Goal: Task Accomplishment & Management: Manage account settings

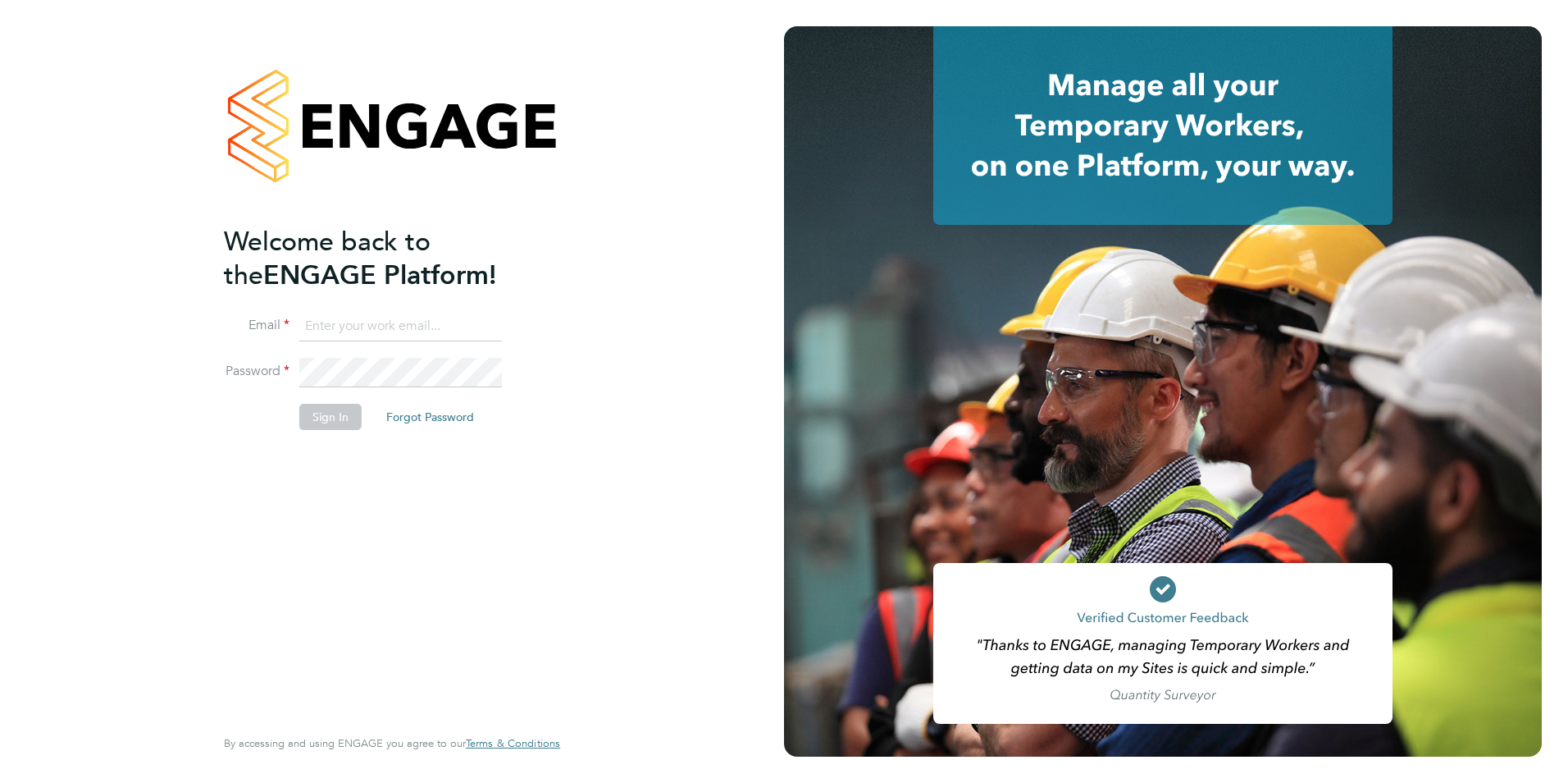
type input "olivia.triassi@huntereducation.co.uk"
click at [367, 415] on li "Sign In Forgot Password" at bounding box center [383, 425] width 320 height 43
click at [351, 414] on button "Sign In" at bounding box center [331, 416] width 62 height 26
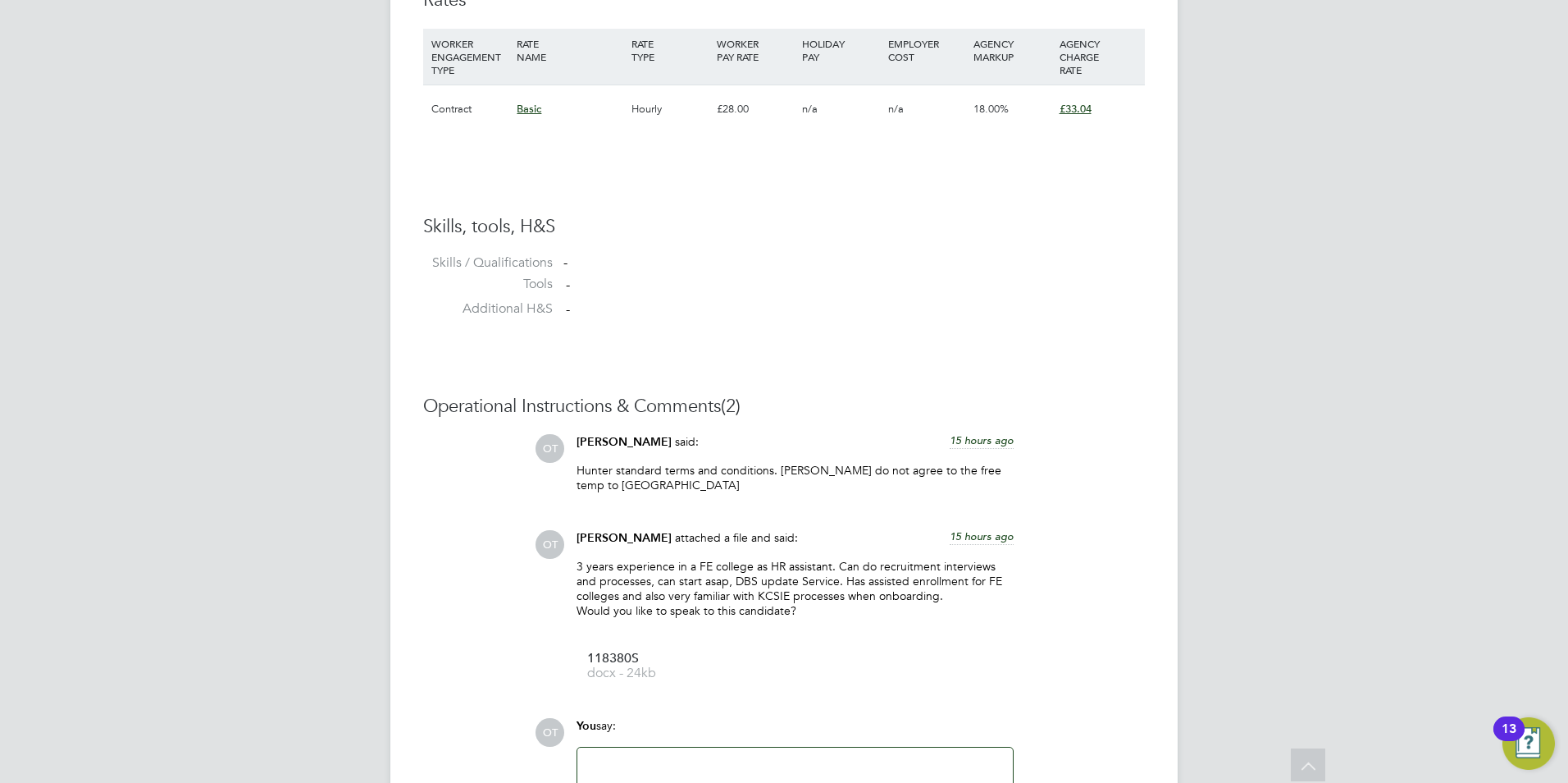
scroll to position [1355, 0]
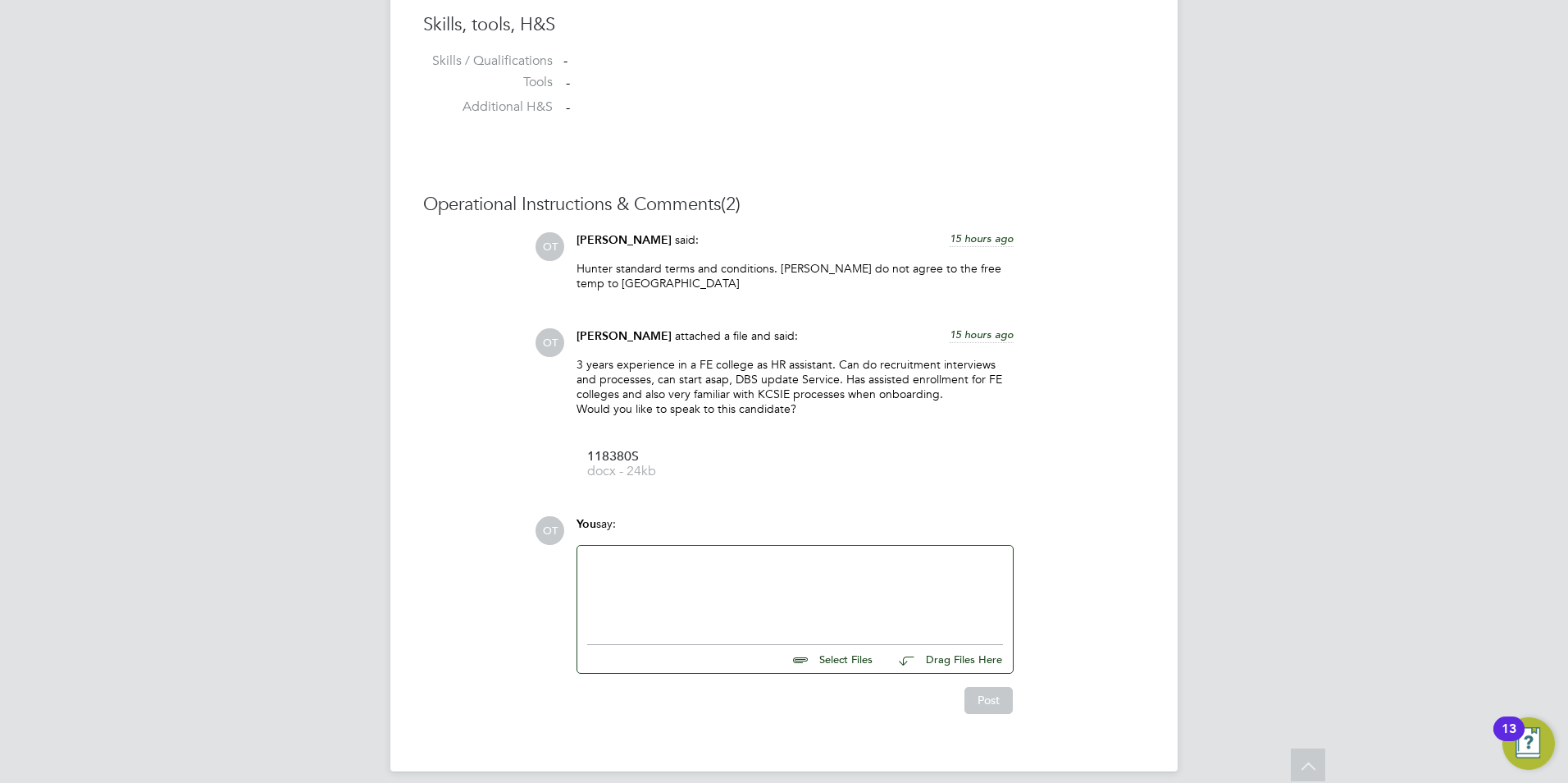
click at [654, 560] on div at bounding box center [795, 590] width 416 height 70
click at [990, 687] on button "Post" at bounding box center [989, 699] width 49 height 26
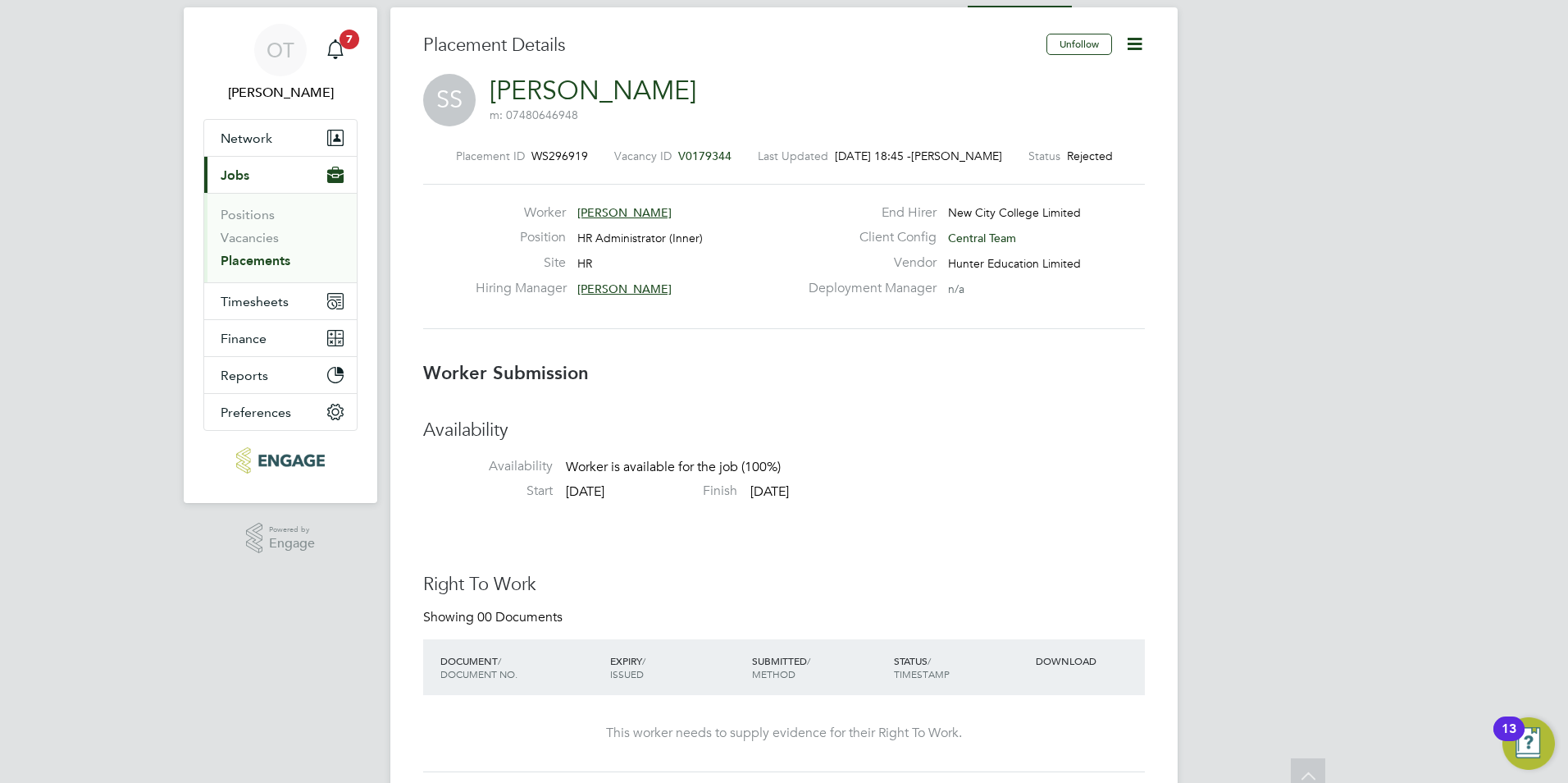
scroll to position [0, 0]
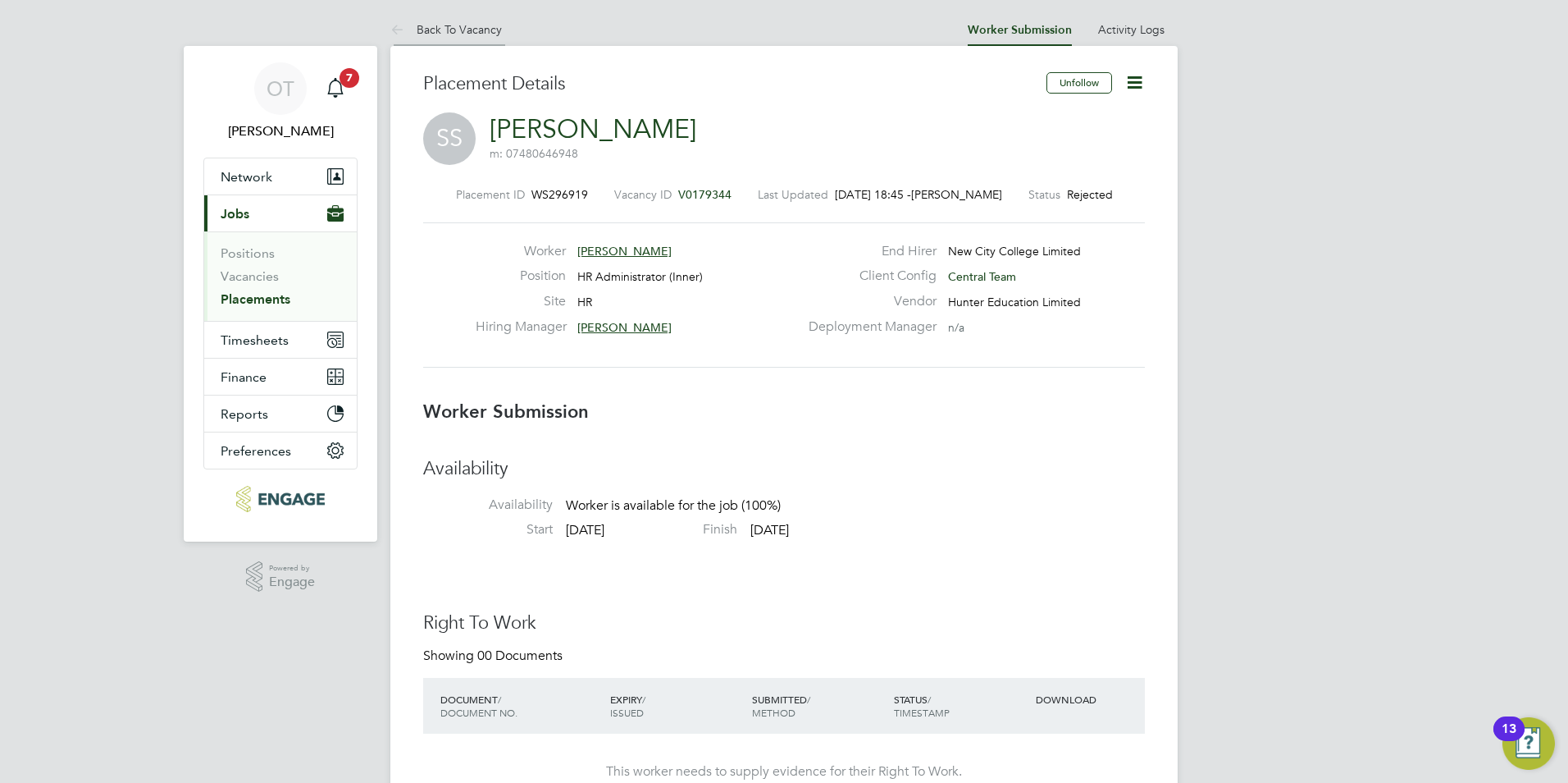
click at [470, 38] on li "Back To Vacancy" at bounding box center [445, 29] width 111 height 33
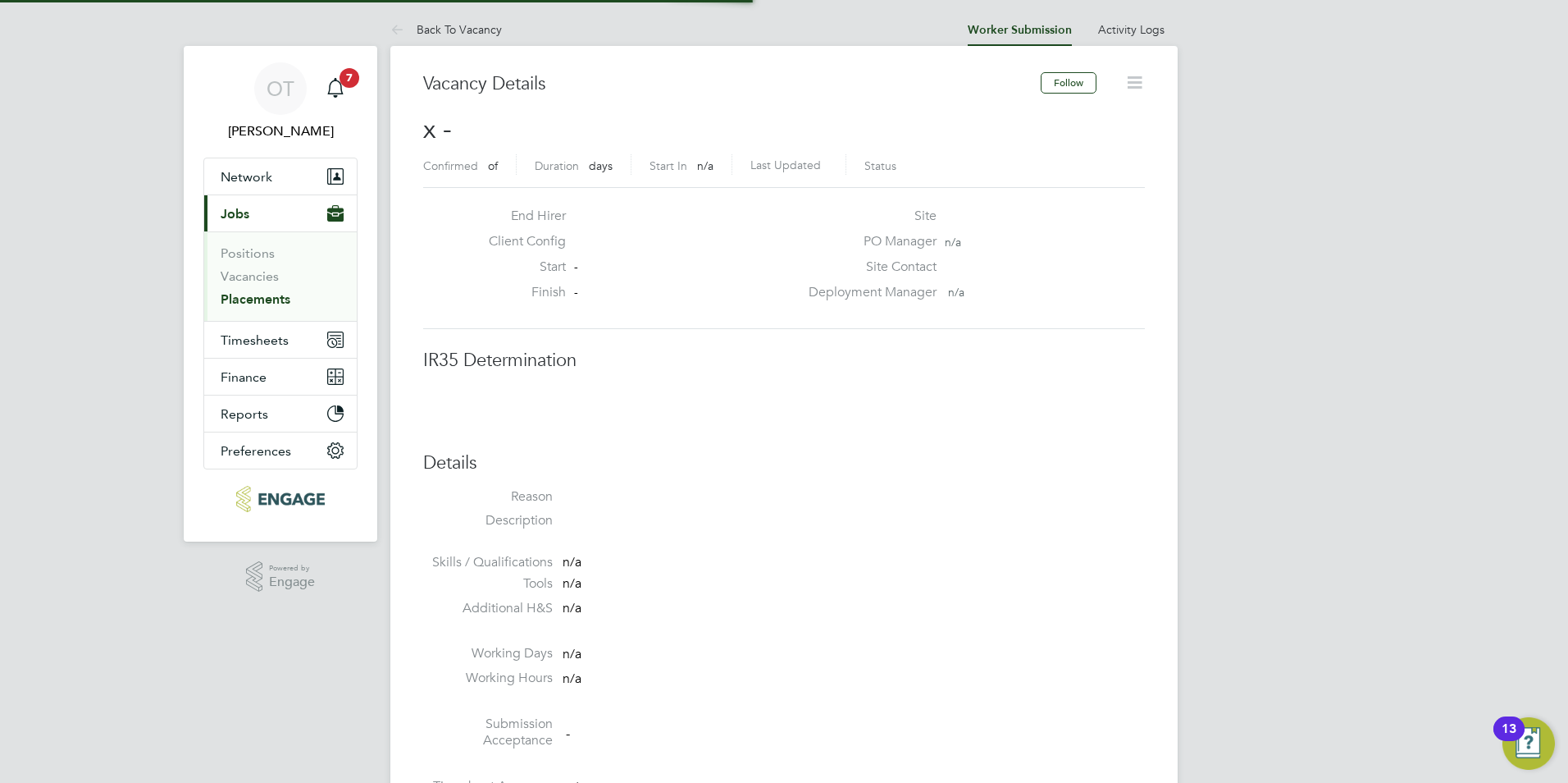
scroll to position [26, 324]
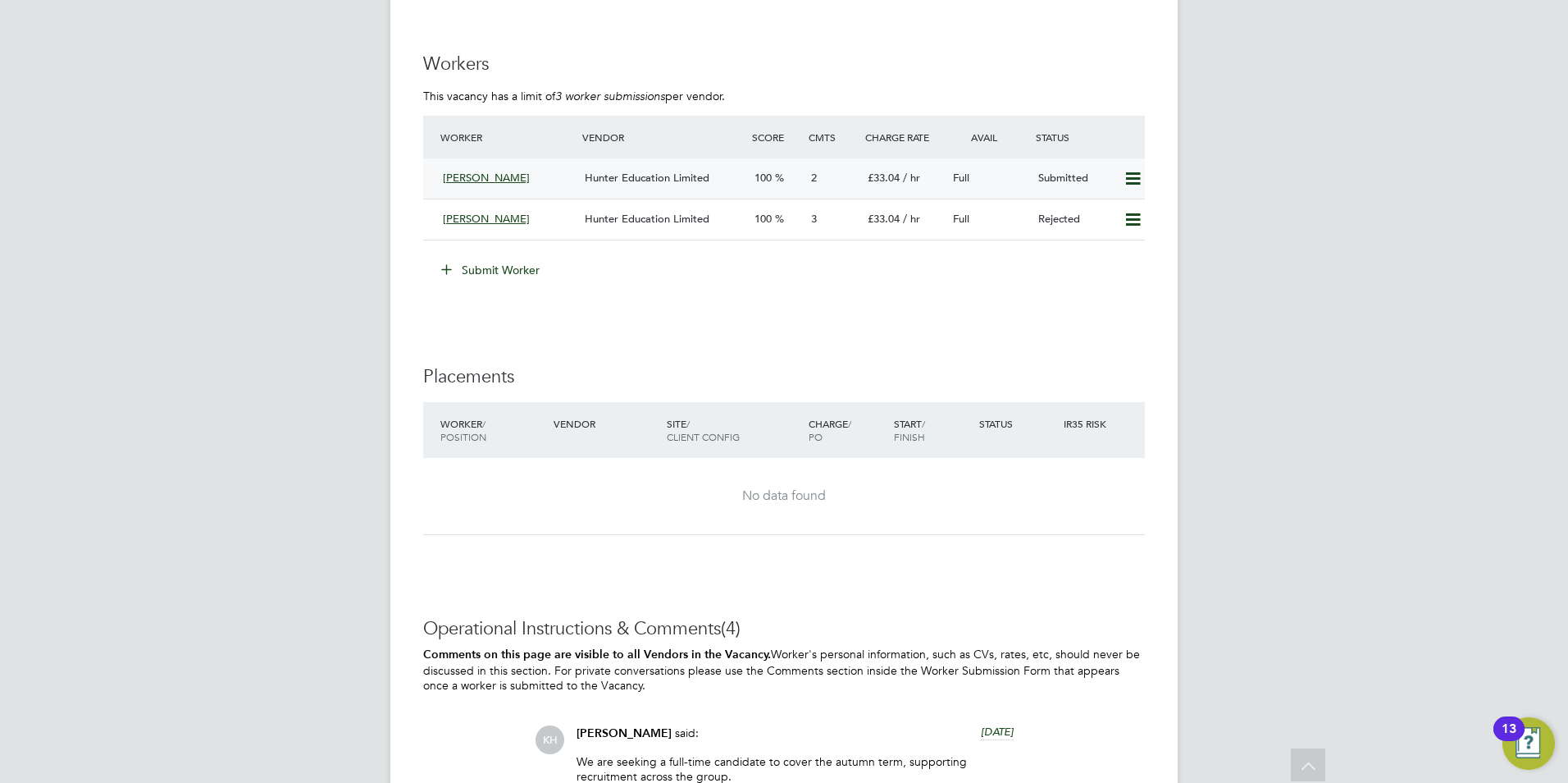
click at [791, 178] on div "100" at bounding box center [777, 178] width 57 height 27
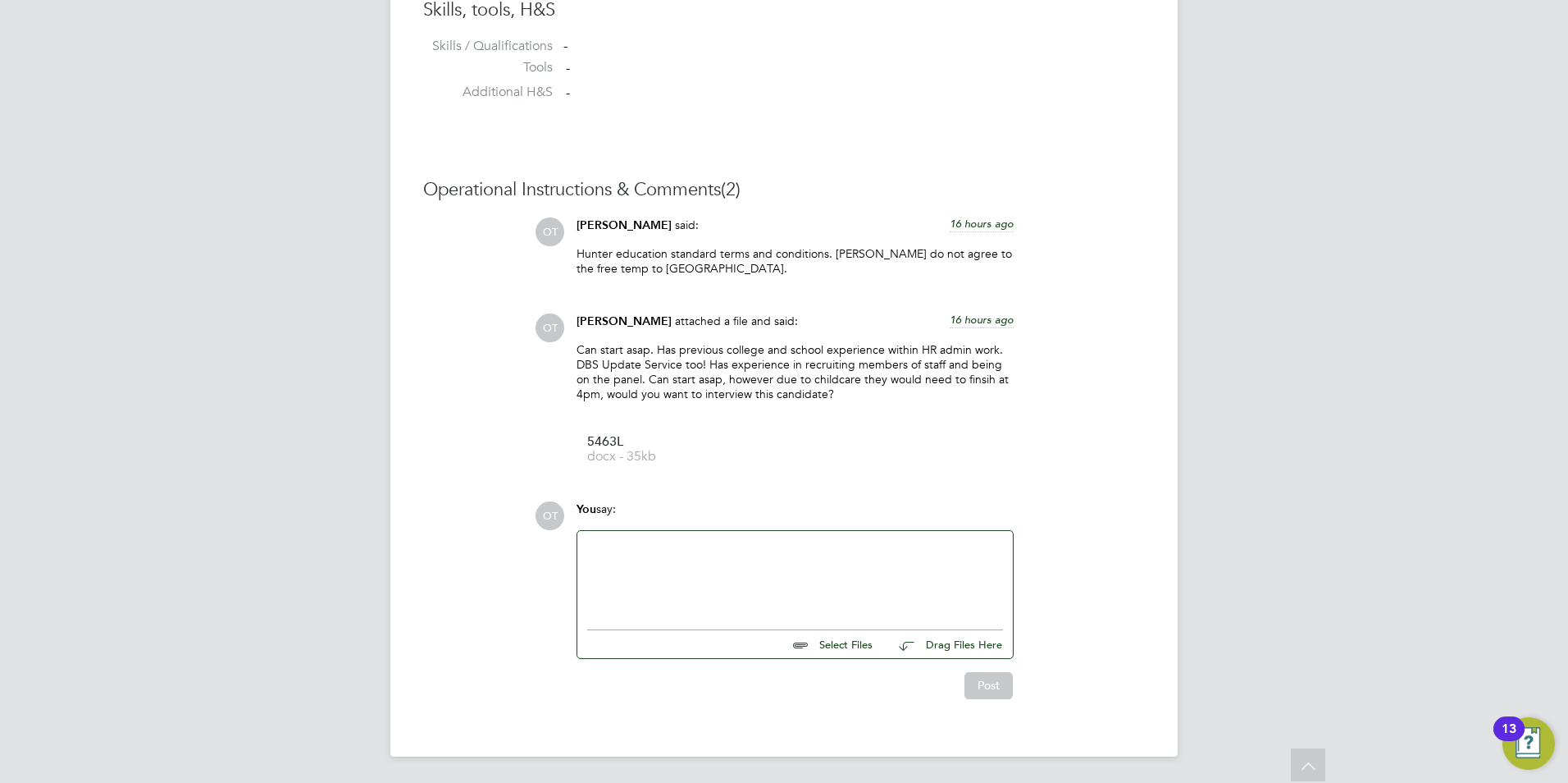
drag, startPoint x: 766, startPoint y: 589, endPoint x: 754, endPoint y: 588, distance: 12.0
click at [762, 589] on div at bounding box center [795, 576] width 416 height 70
click at [1002, 698] on button "Post" at bounding box center [989, 684] width 49 height 26
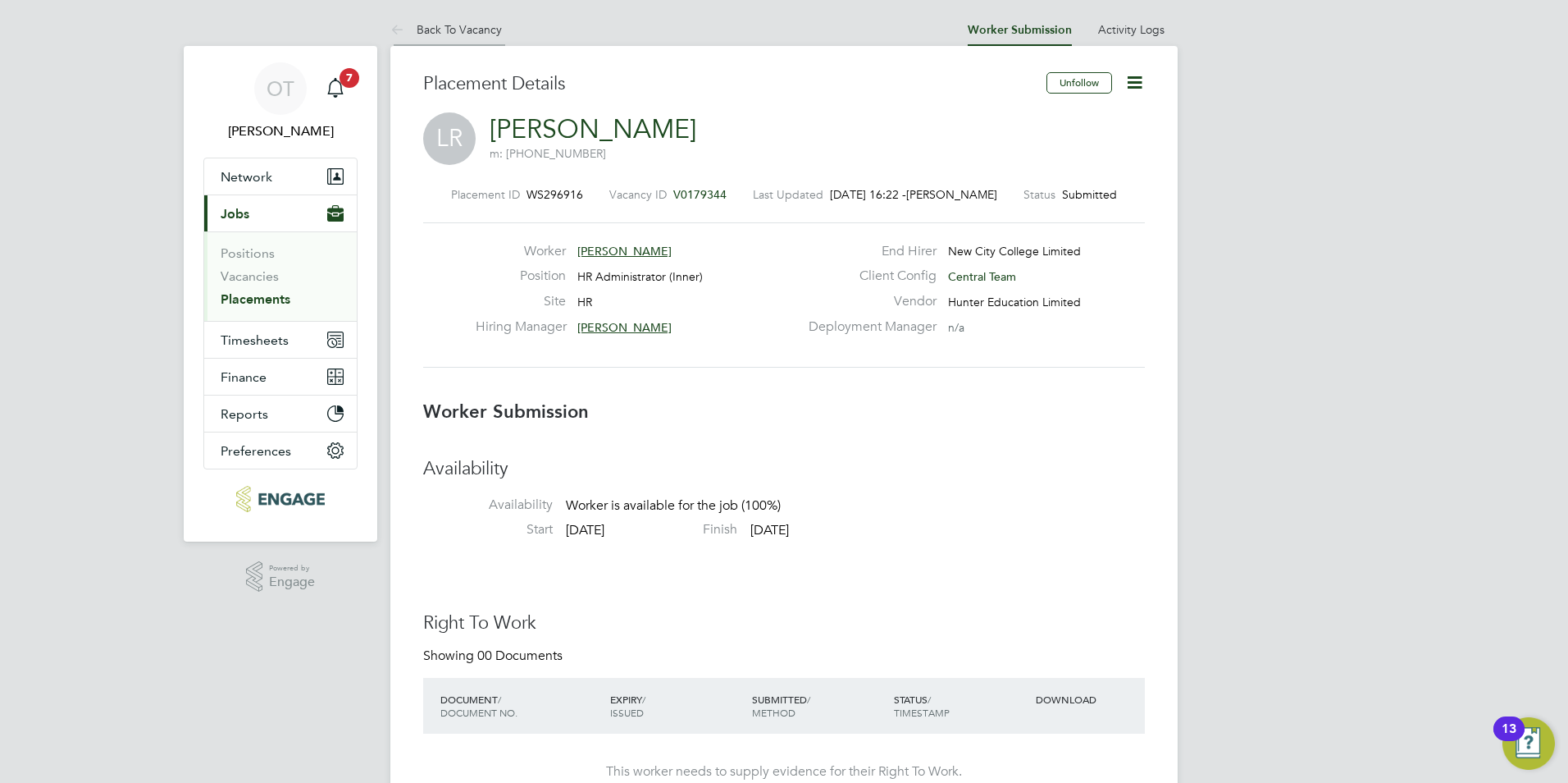
click at [483, 15] on li "Back To Vacancy" at bounding box center [445, 29] width 111 height 33
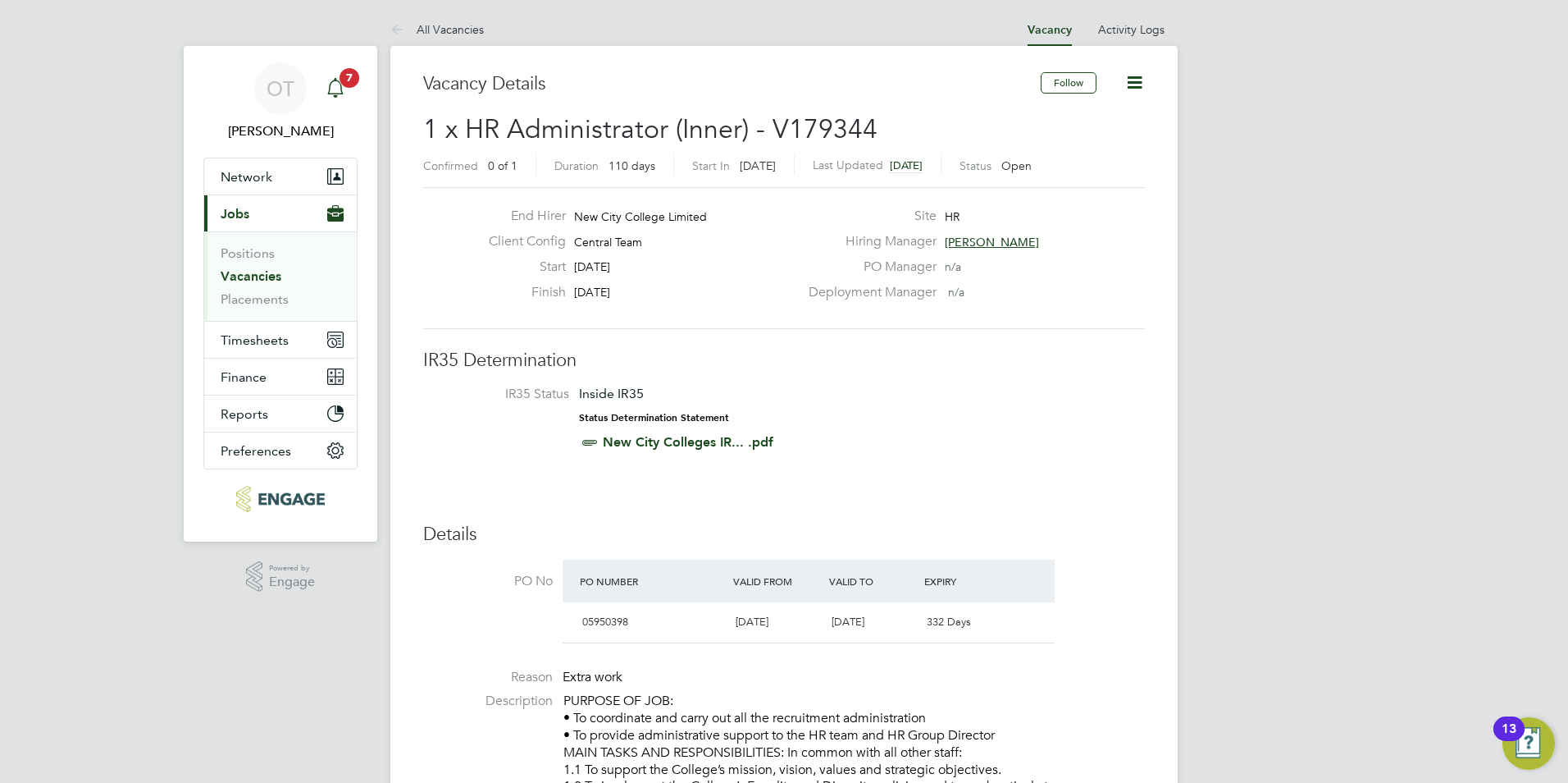
click at [346, 80] on span "7" at bounding box center [350, 78] width 20 height 20
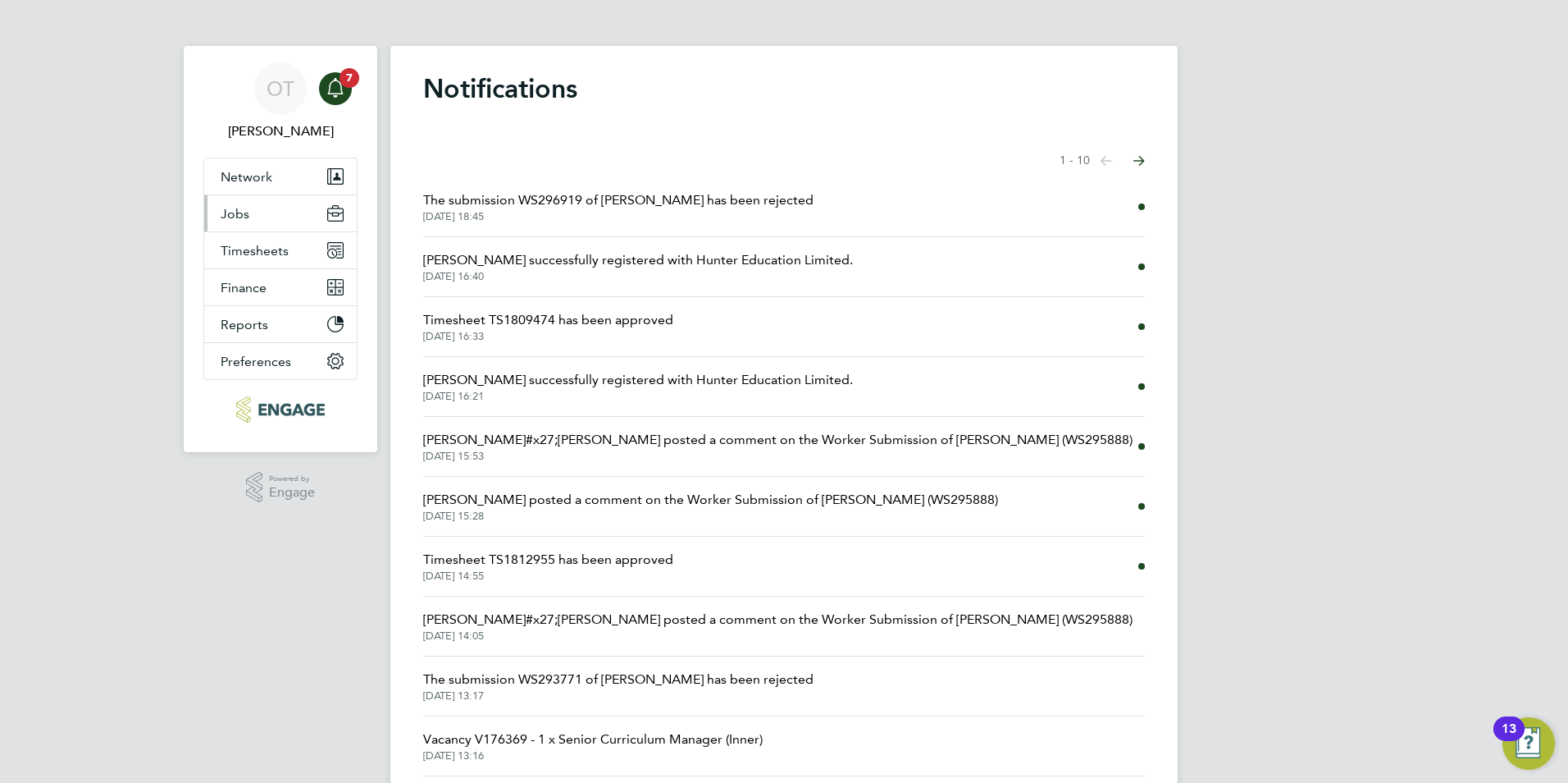
click at [251, 224] on button "Jobs" at bounding box center [280, 213] width 152 height 36
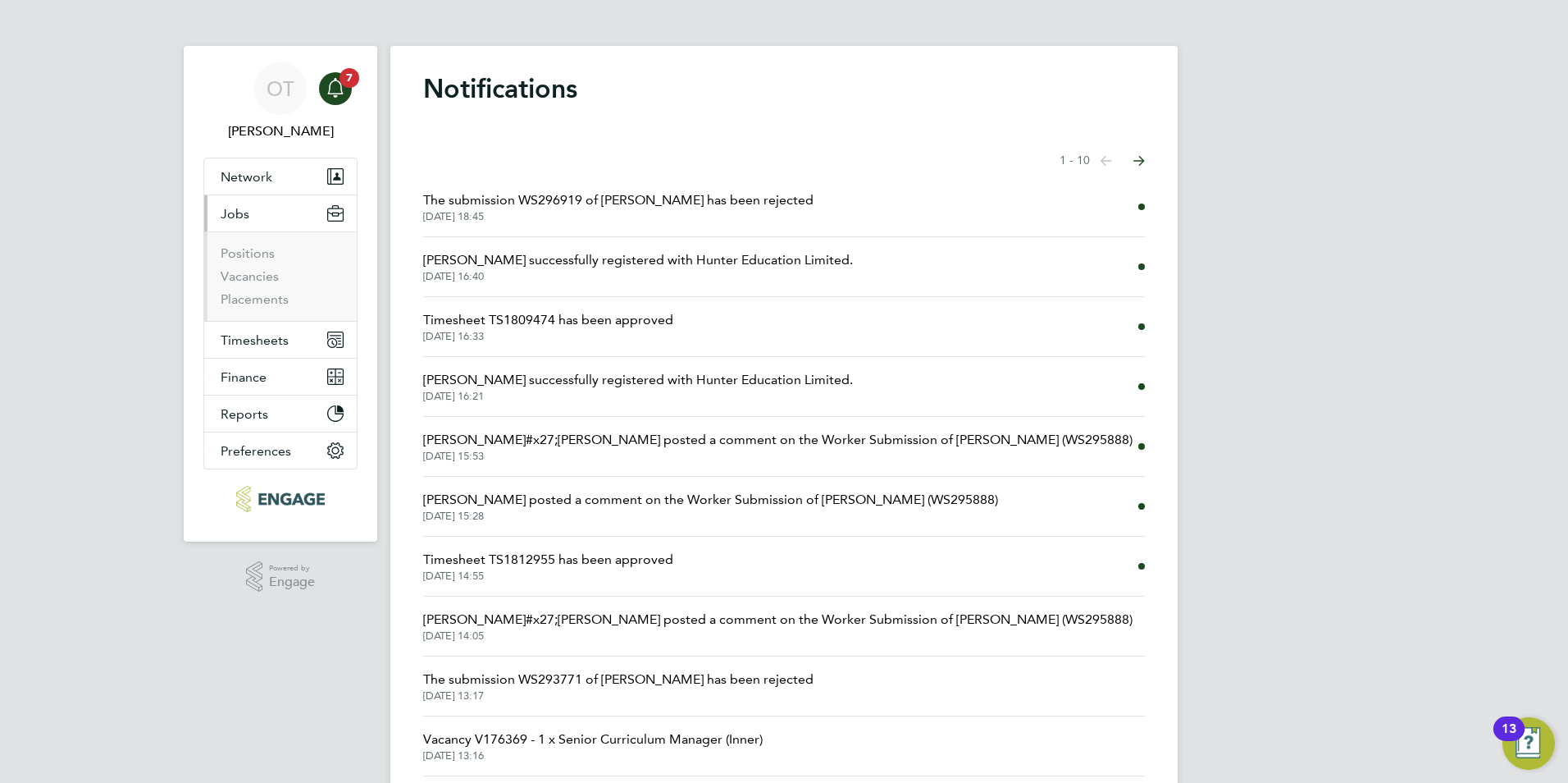
click at [247, 267] on li "Positions" at bounding box center [282, 256] width 123 height 23
click at [249, 274] on link "Vacancies" at bounding box center [250, 276] width 59 height 16
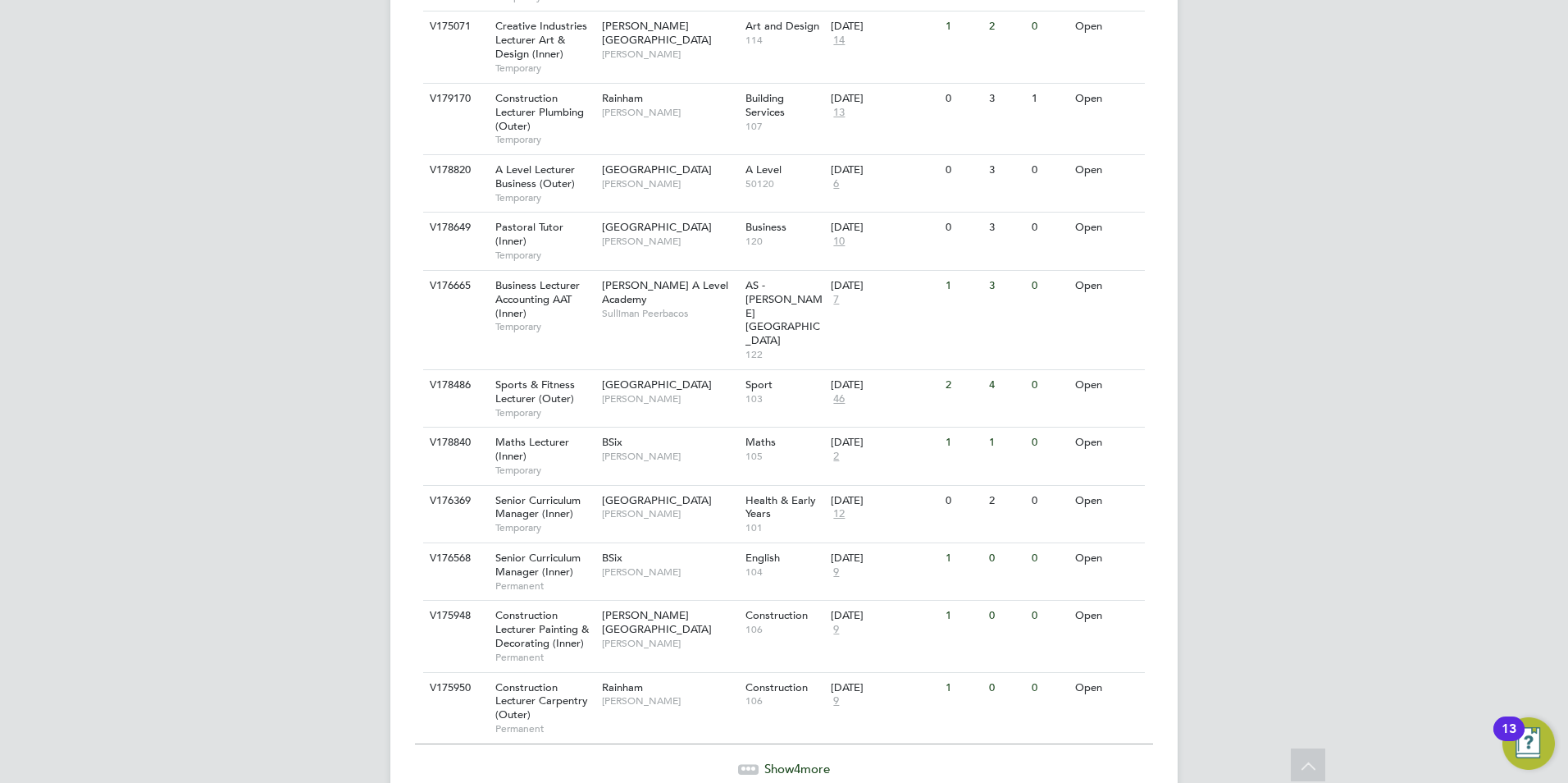
click at [775, 760] on span "Show 4 more" at bounding box center [797, 768] width 65 height 16
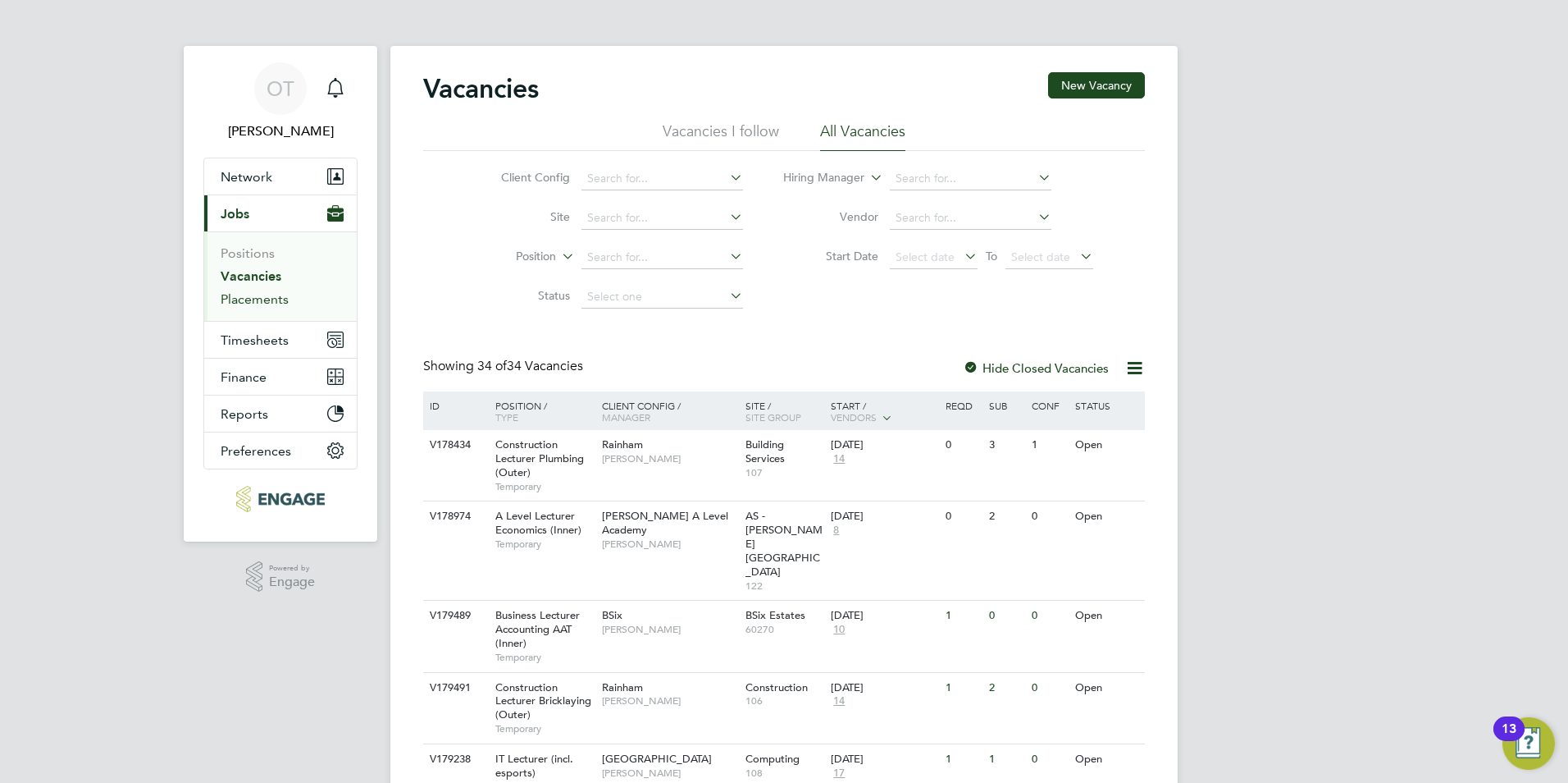
drag, startPoint x: 256, startPoint y: 296, endPoint x: 270, endPoint y: 298, distance: 14.1
click at [258, 296] on link "Placements" at bounding box center [254, 299] width 68 height 16
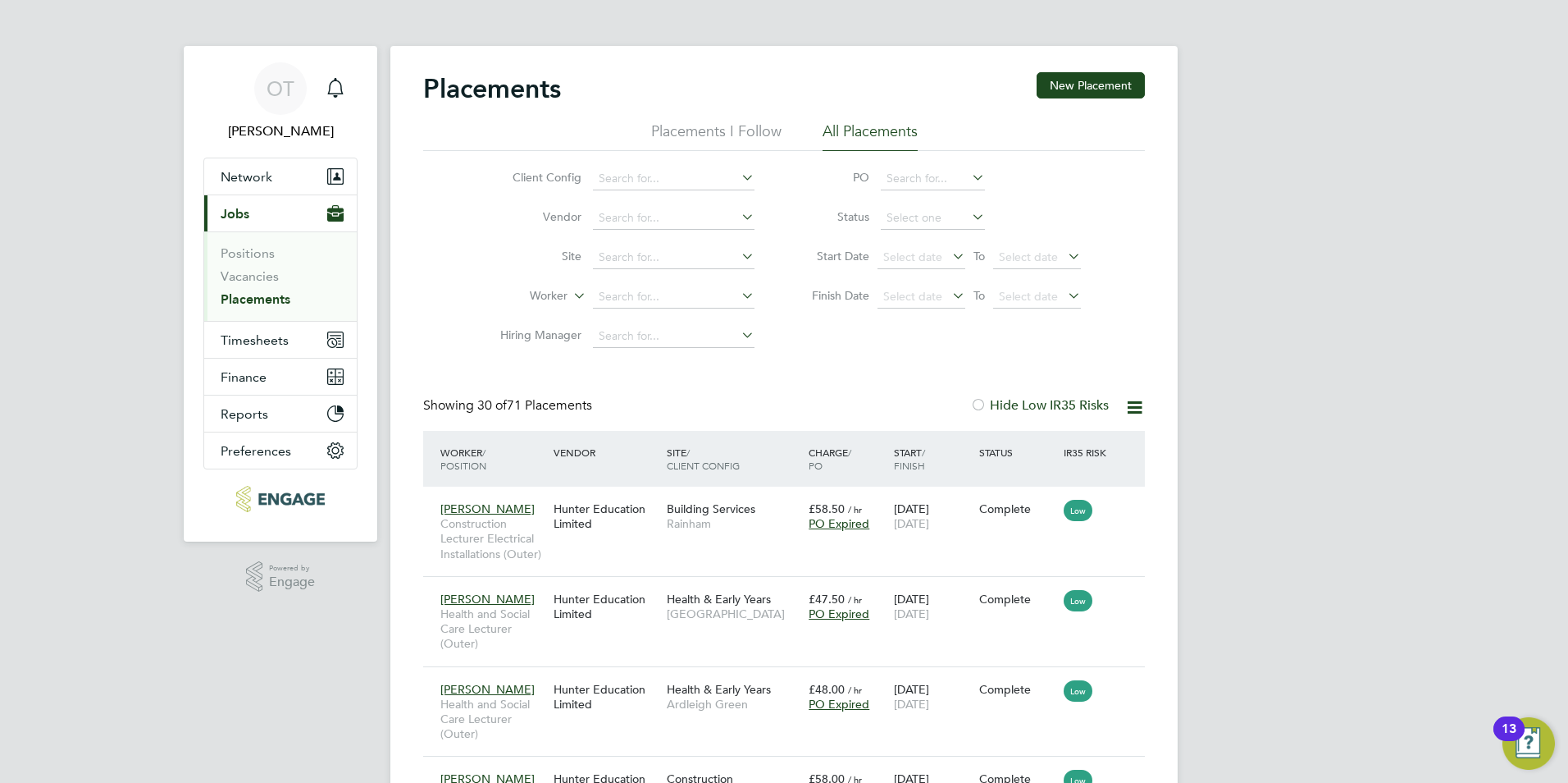
scroll to position [77, 114]
click at [806, 399] on div "Showing 30 of 71 Placements Hide Low IR35 Risks" at bounding box center [784, 414] width 722 height 33
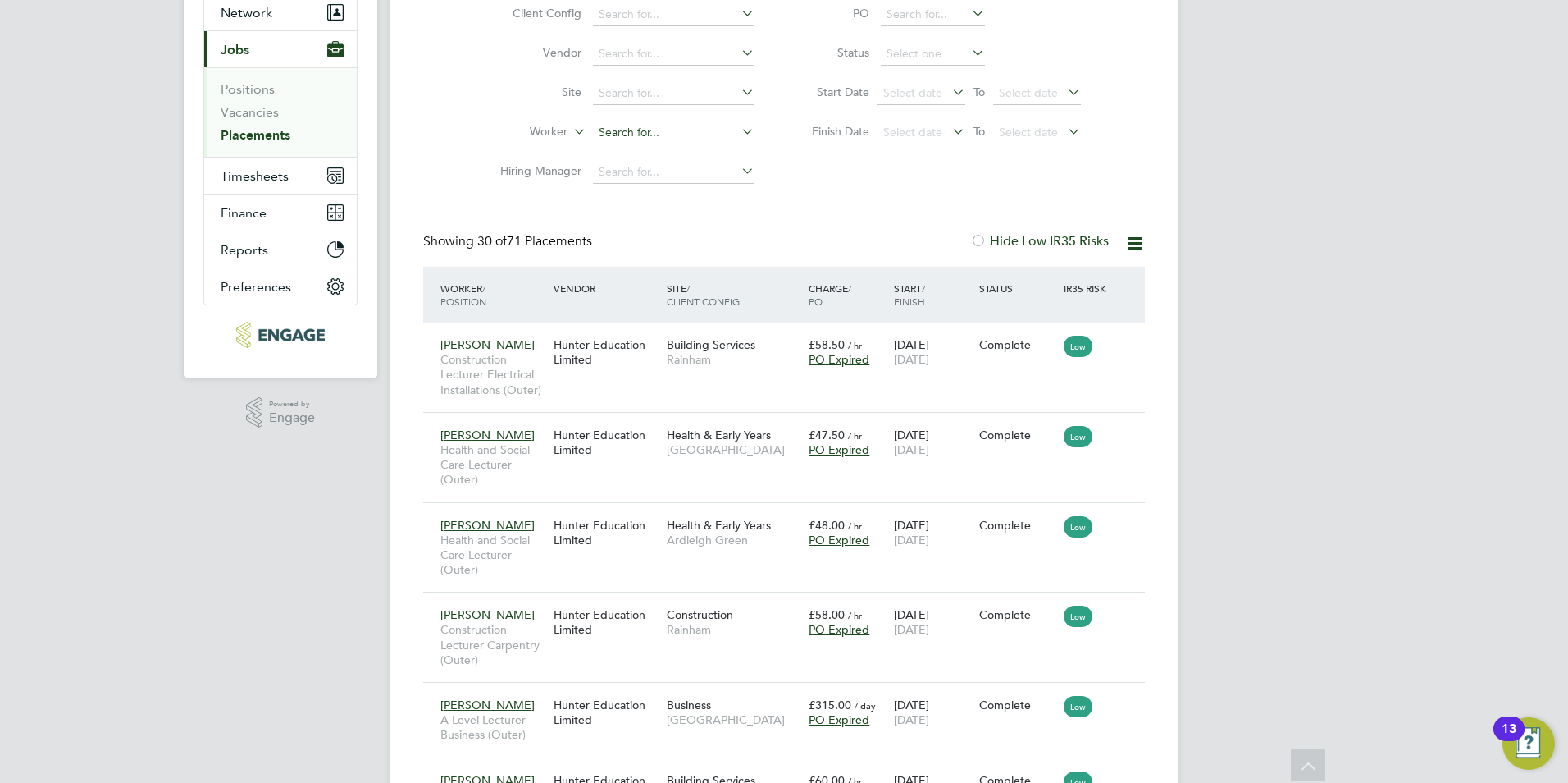
click at [661, 126] on input at bounding box center [673, 132] width 162 height 23
click at [669, 154] on li "Shah Md Reduwan Billah" at bounding box center [697, 154] width 209 height 22
type input "[PERSON_NAME] Md Reduwan Billah"
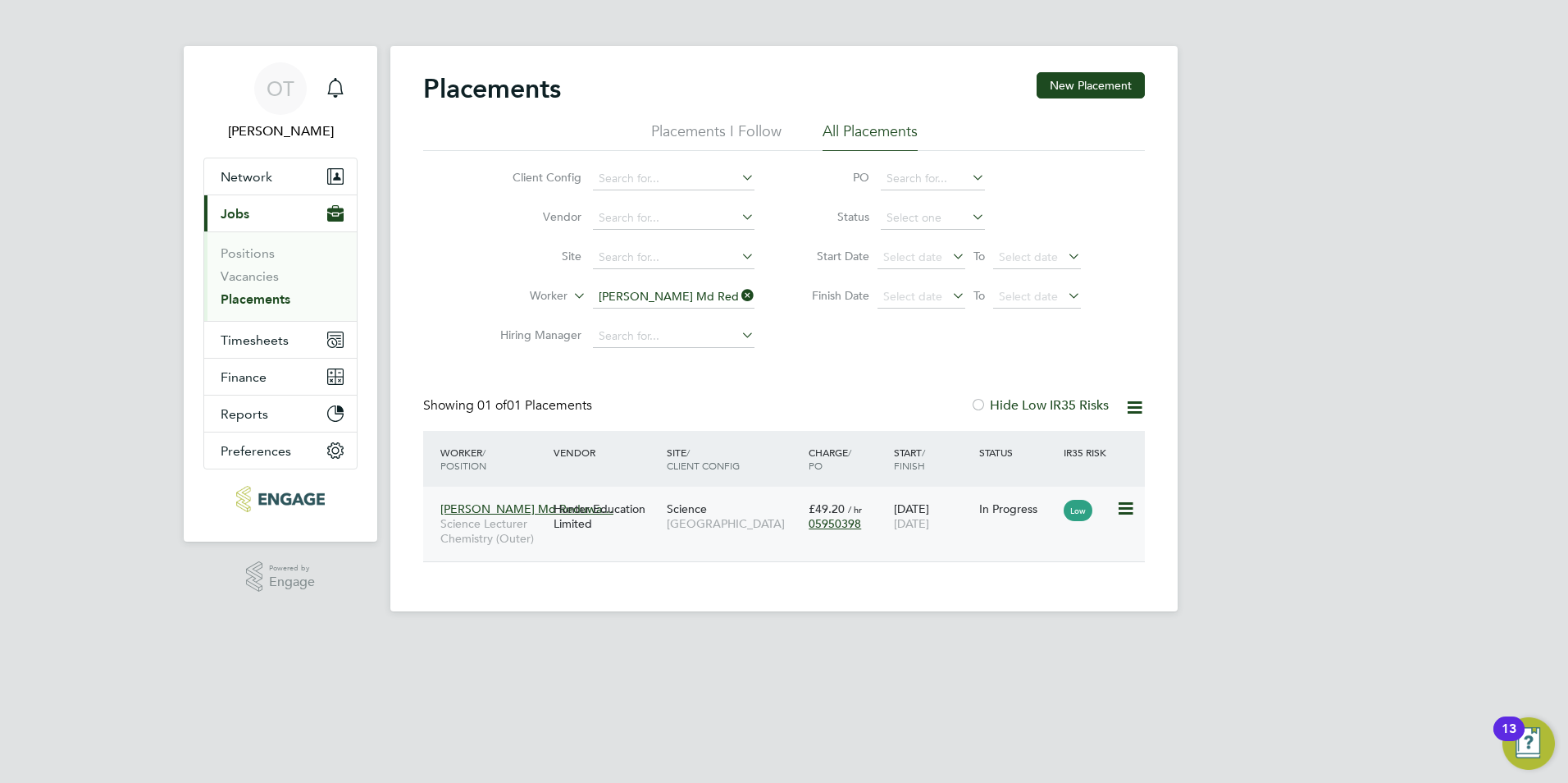
click at [631, 514] on div "Hunter Education Limited" at bounding box center [605, 516] width 113 height 46
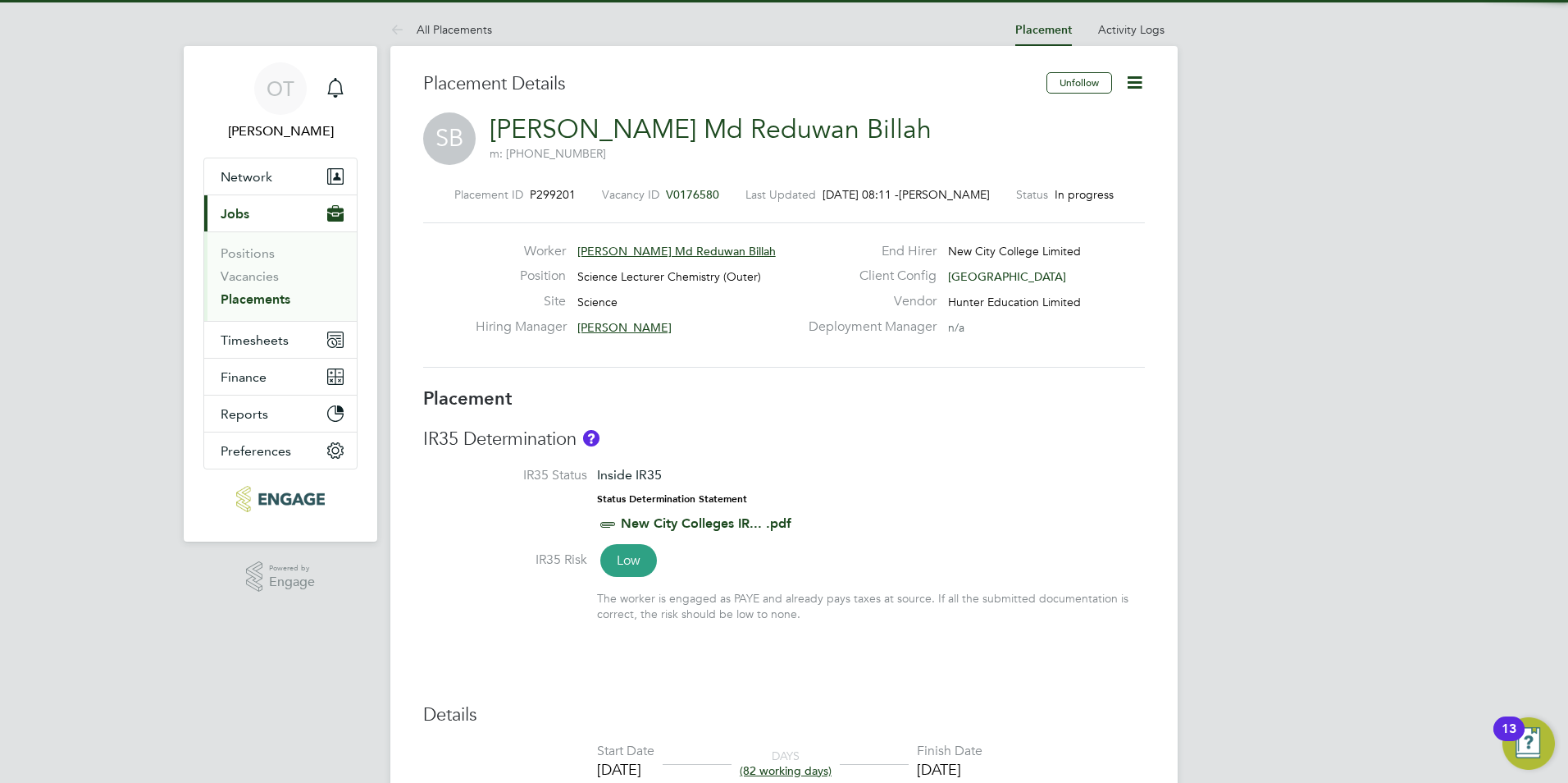
click at [691, 190] on span "V0176580" at bounding box center [693, 194] width 54 height 15
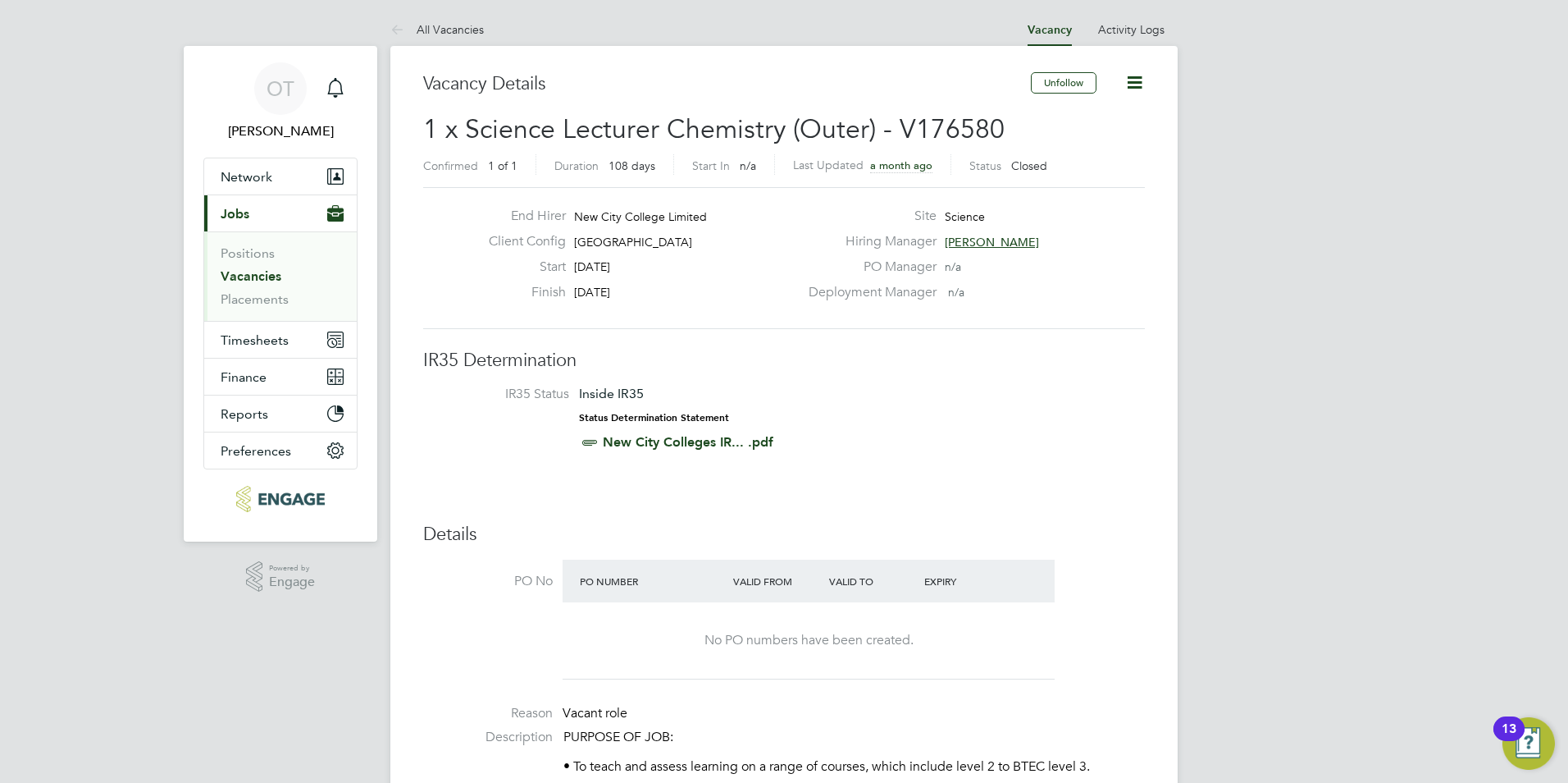
scroll to position [8, 8]
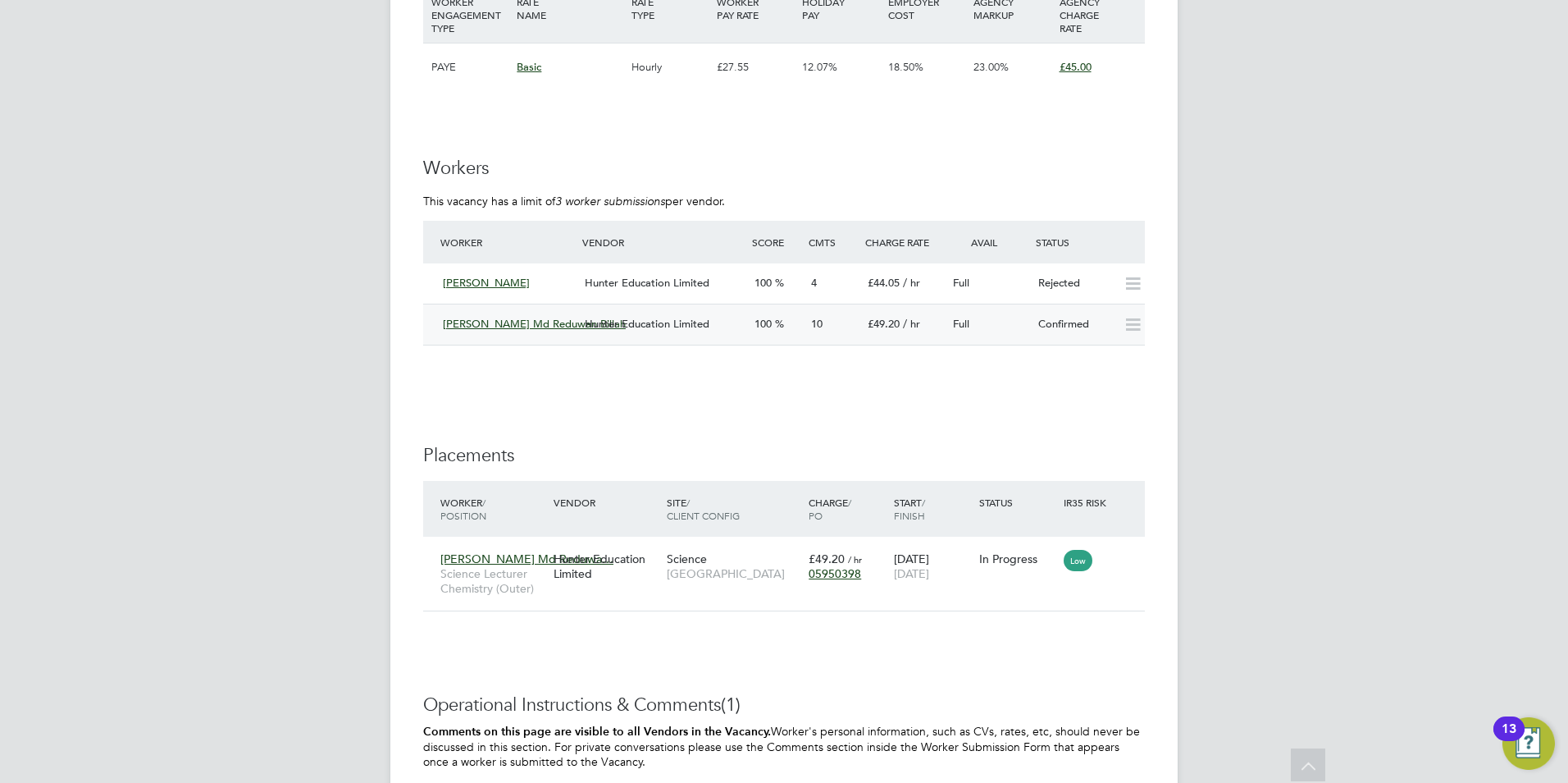
click at [601, 331] on span "Hunter Education Limited" at bounding box center [647, 323] width 125 height 14
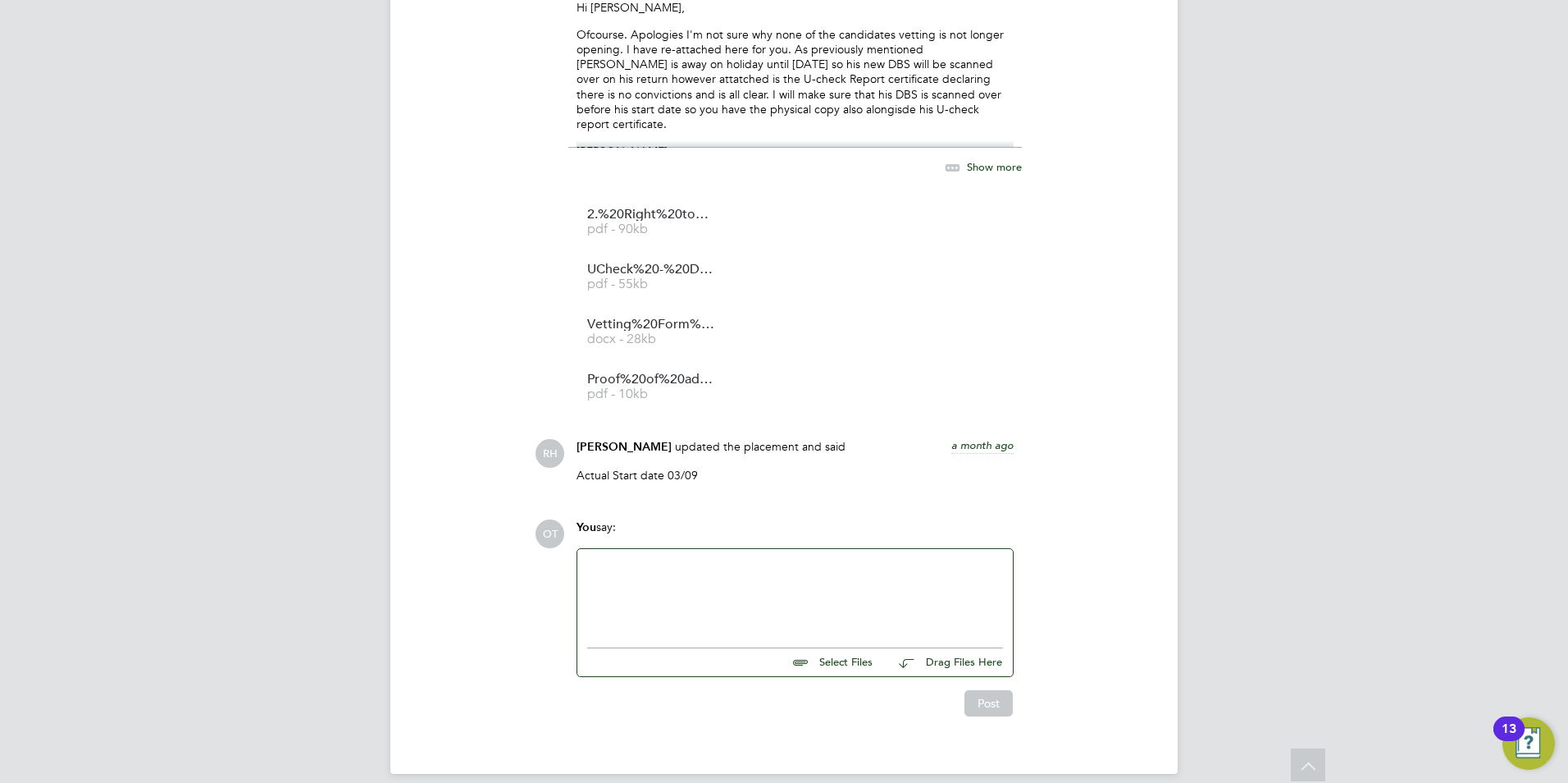
click at [866, 648] on input "file" at bounding box center [880, 659] width 246 height 23
type input "C:\fakepath\EXTENDED DBS - SCANNED COPY.pdf"
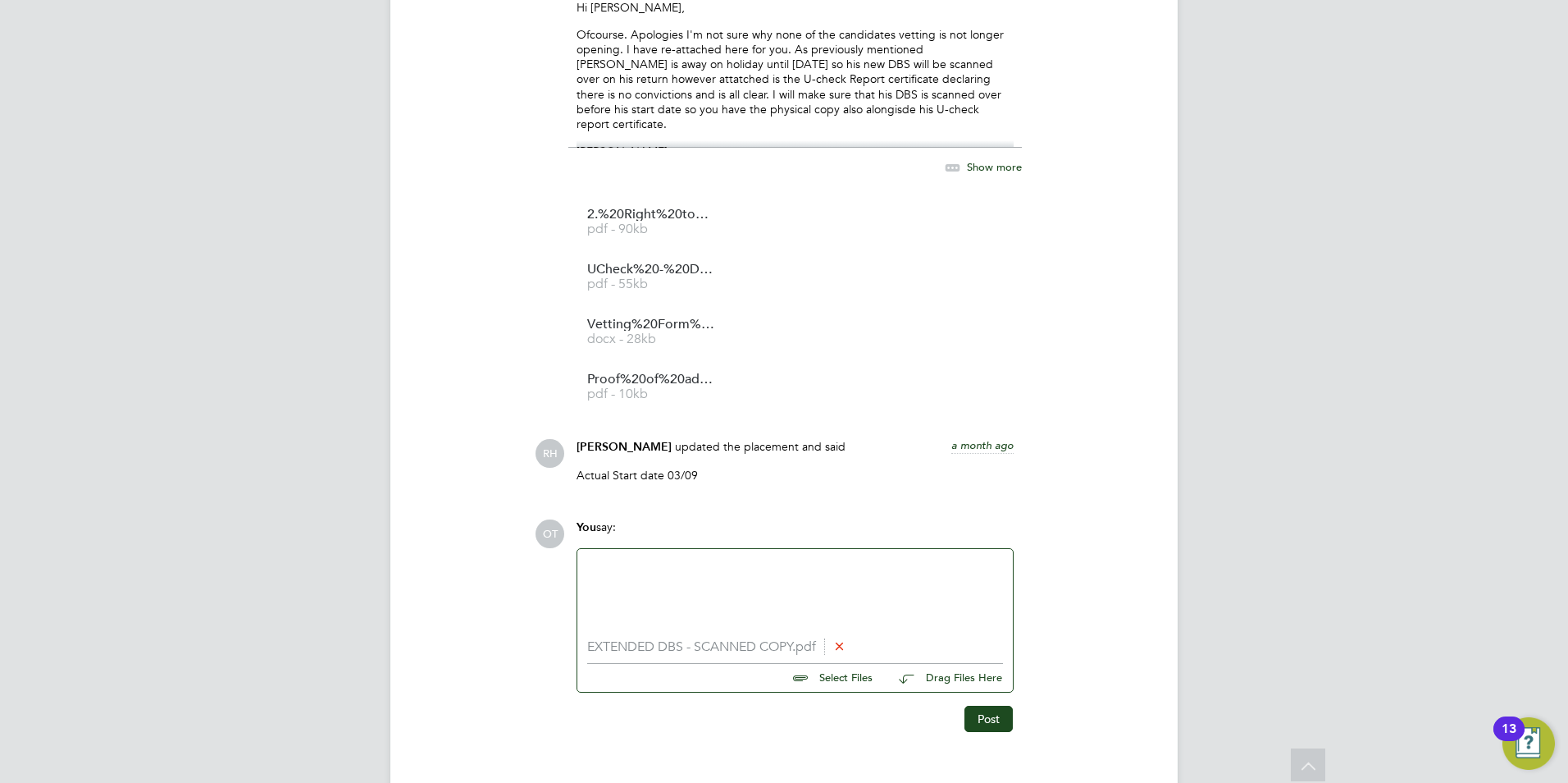
click at [796, 573] on div at bounding box center [795, 594] width 416 height 70
click at [996, 706] on button "Post" at bounding box center [989, 719] width 49 height 26
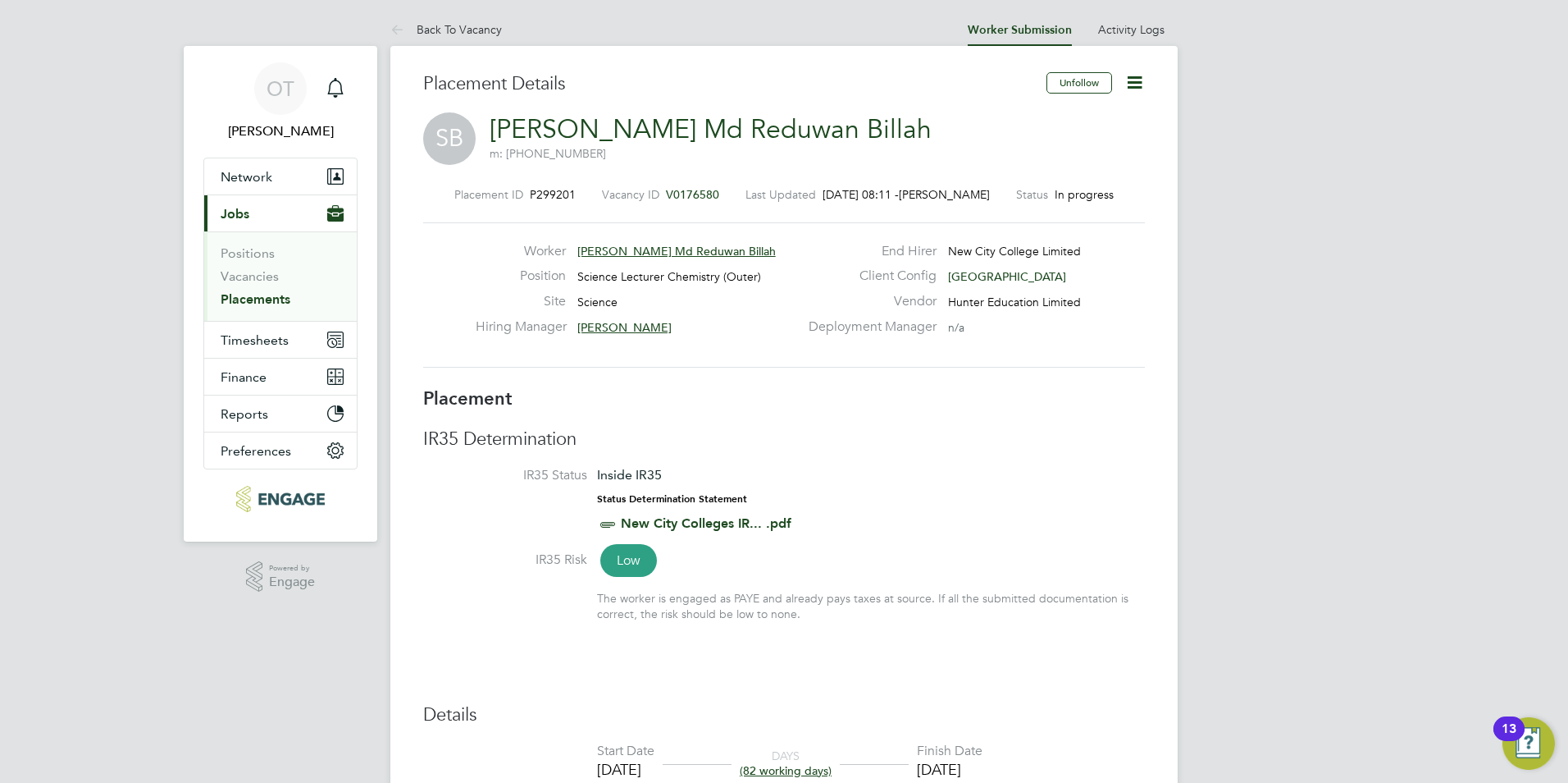
click at [1139, 82] on icon at bounding box center [1134, 82] width 20 height 20
click at [1002, 451] on h3 "IR35 Determination" at bounding box center [784, 439] width 722 height 23
click at [433, 30] on link "Back To Vacancy" at bounding box center [445, 29] width 111 height 15
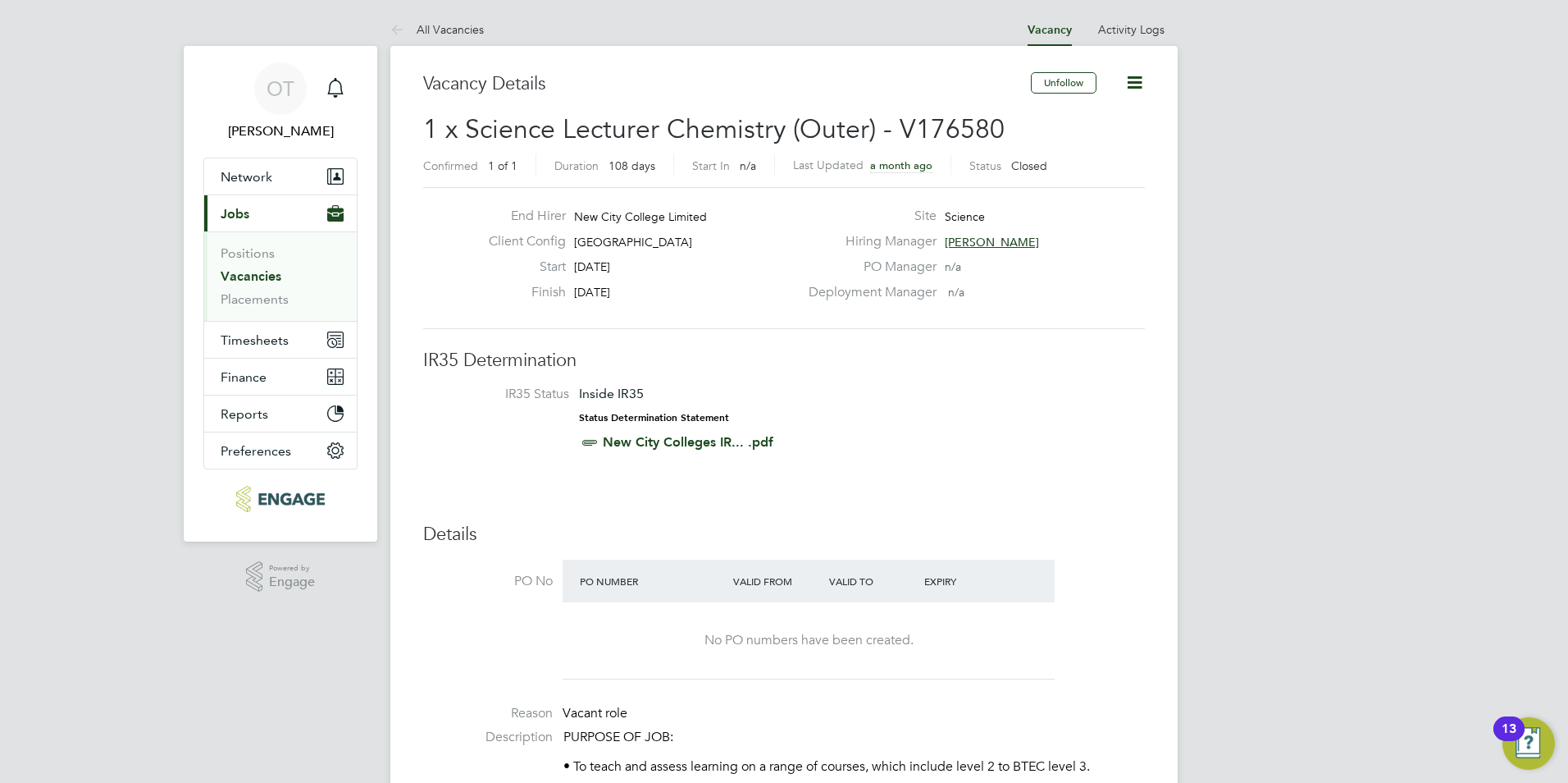
click at [433, 30] on link "All Vacancies" at bounding box center [437, 29] width 94 height 15
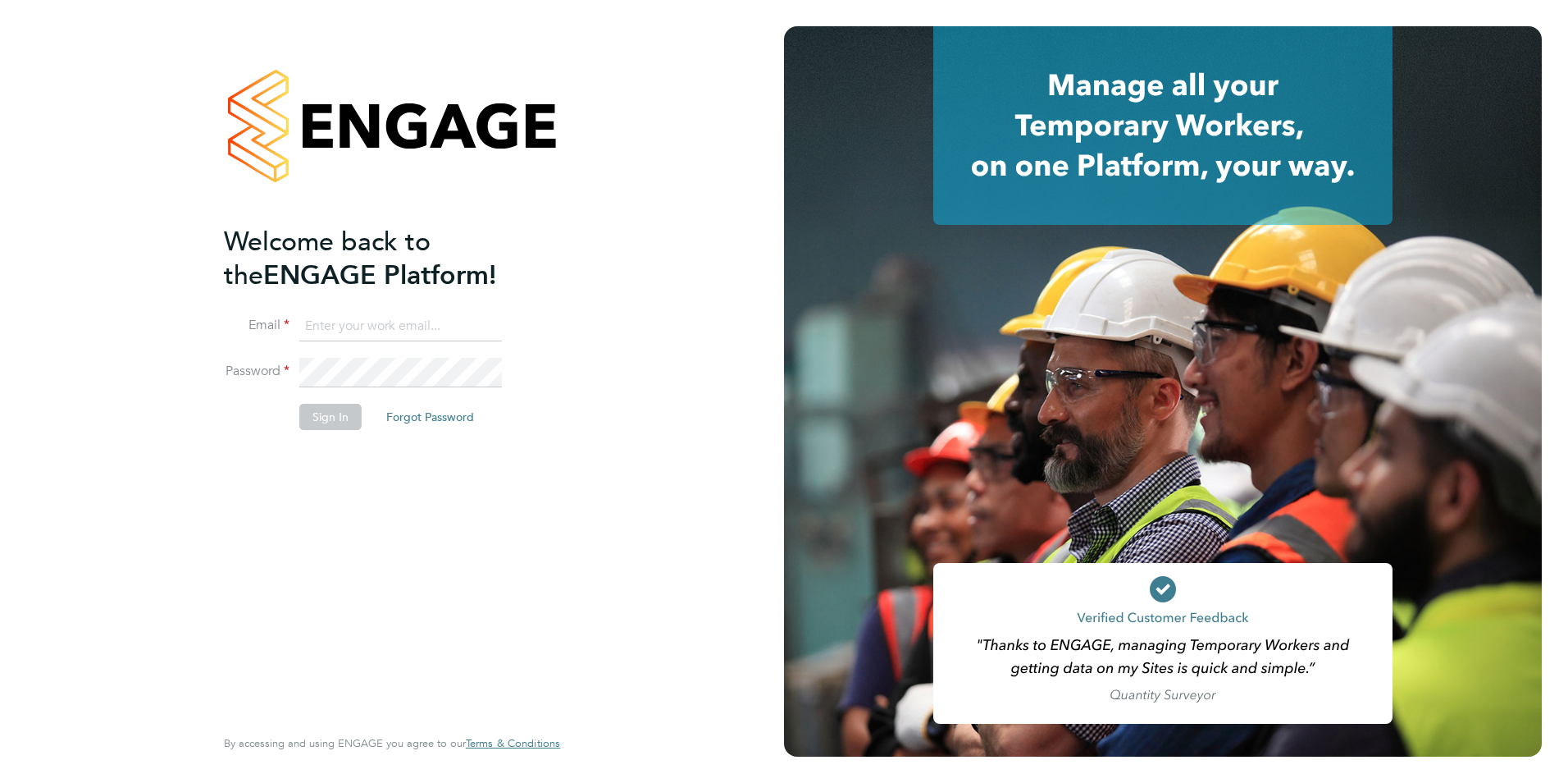
type input "[PERSON_NAME][EMAIL_ADDRESS][PERSON_NAME][DOMAIN_NAME]"
click at [333, 409] on button "Sign In" at bounding box center [331, 416] width 62 height 26
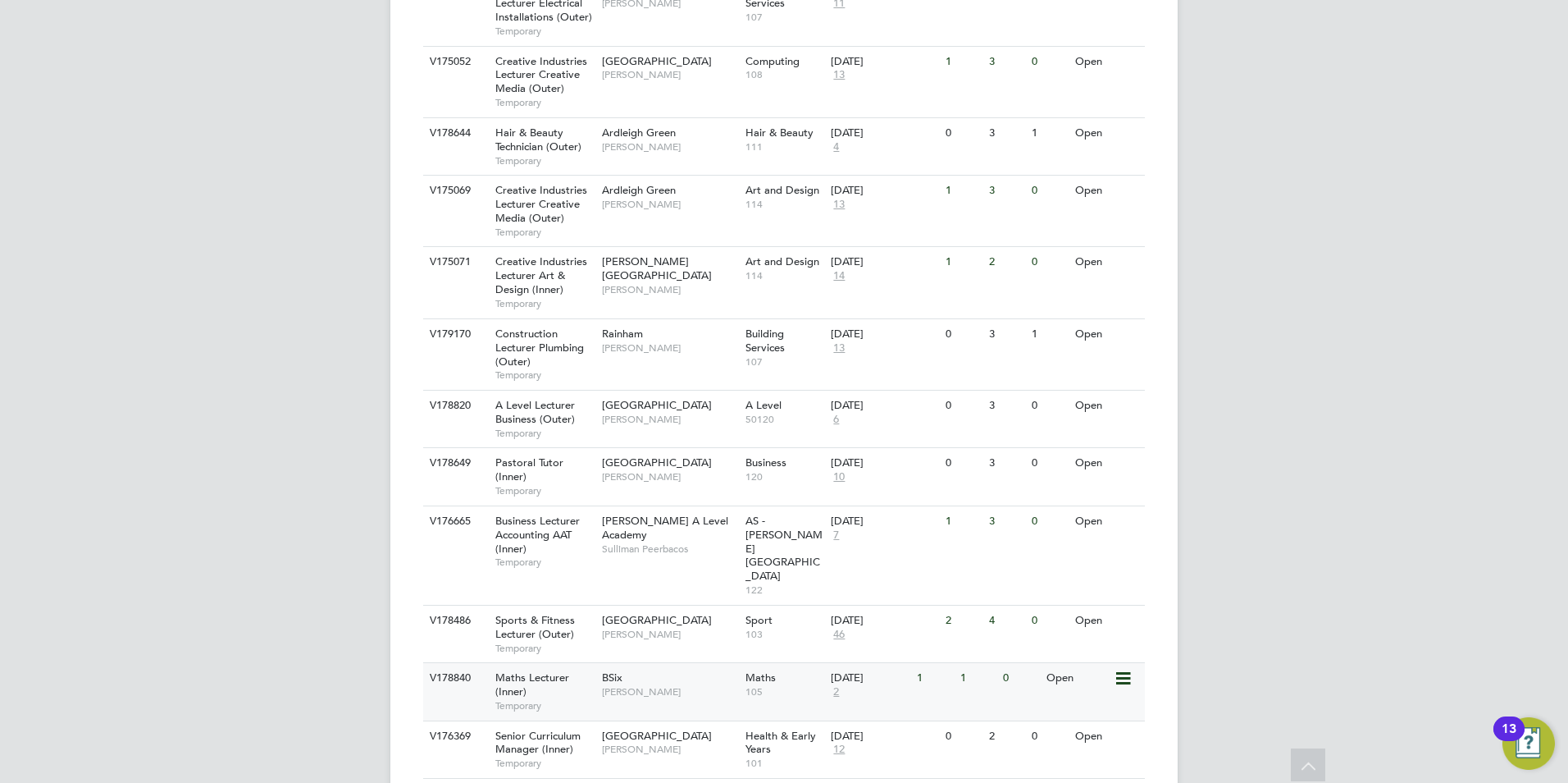
scroll to position [1723, 0]
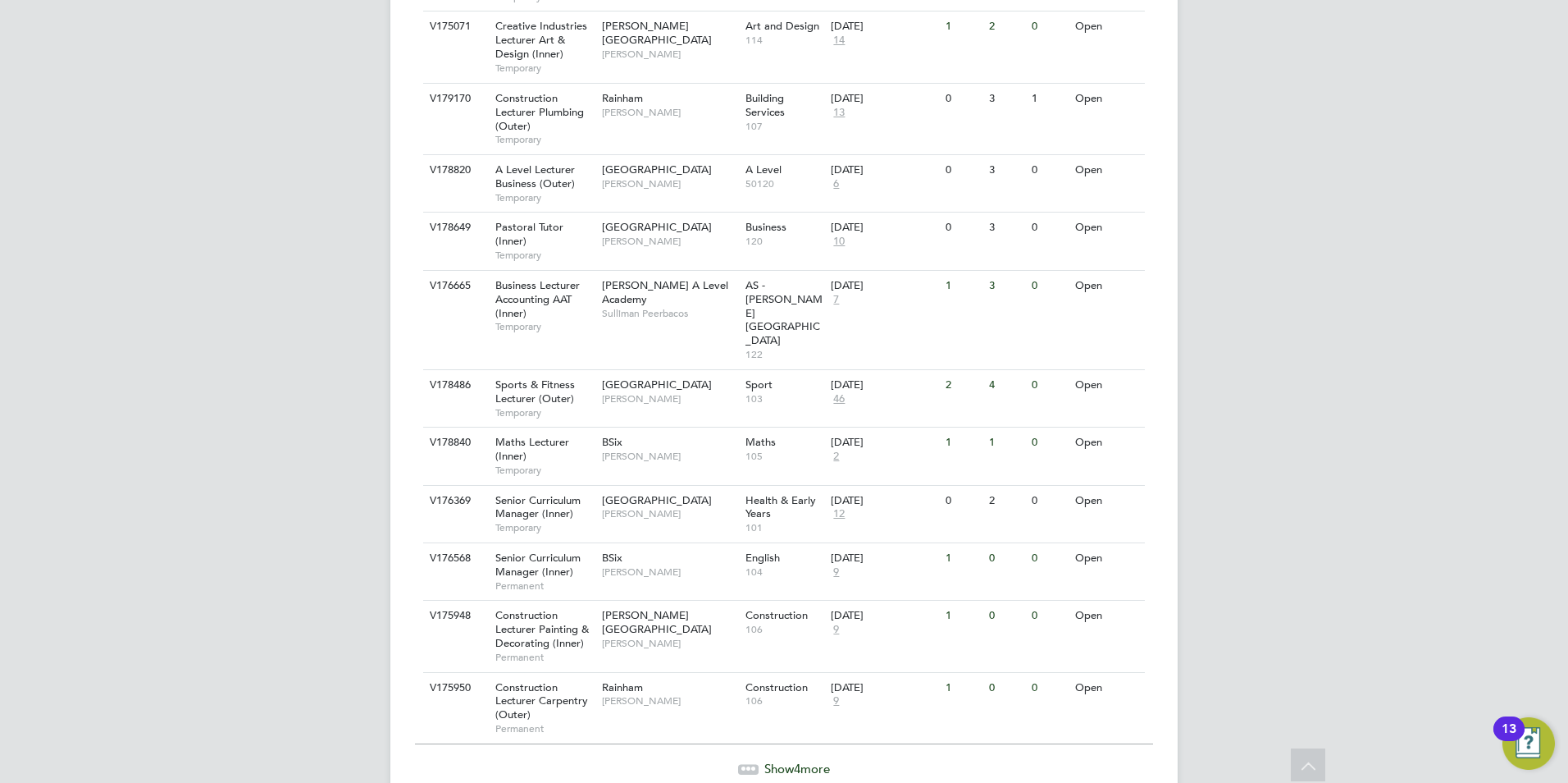
click at [827, 760] on span "Show 4 more" at bounding box center [797, 768] width 65 height 16
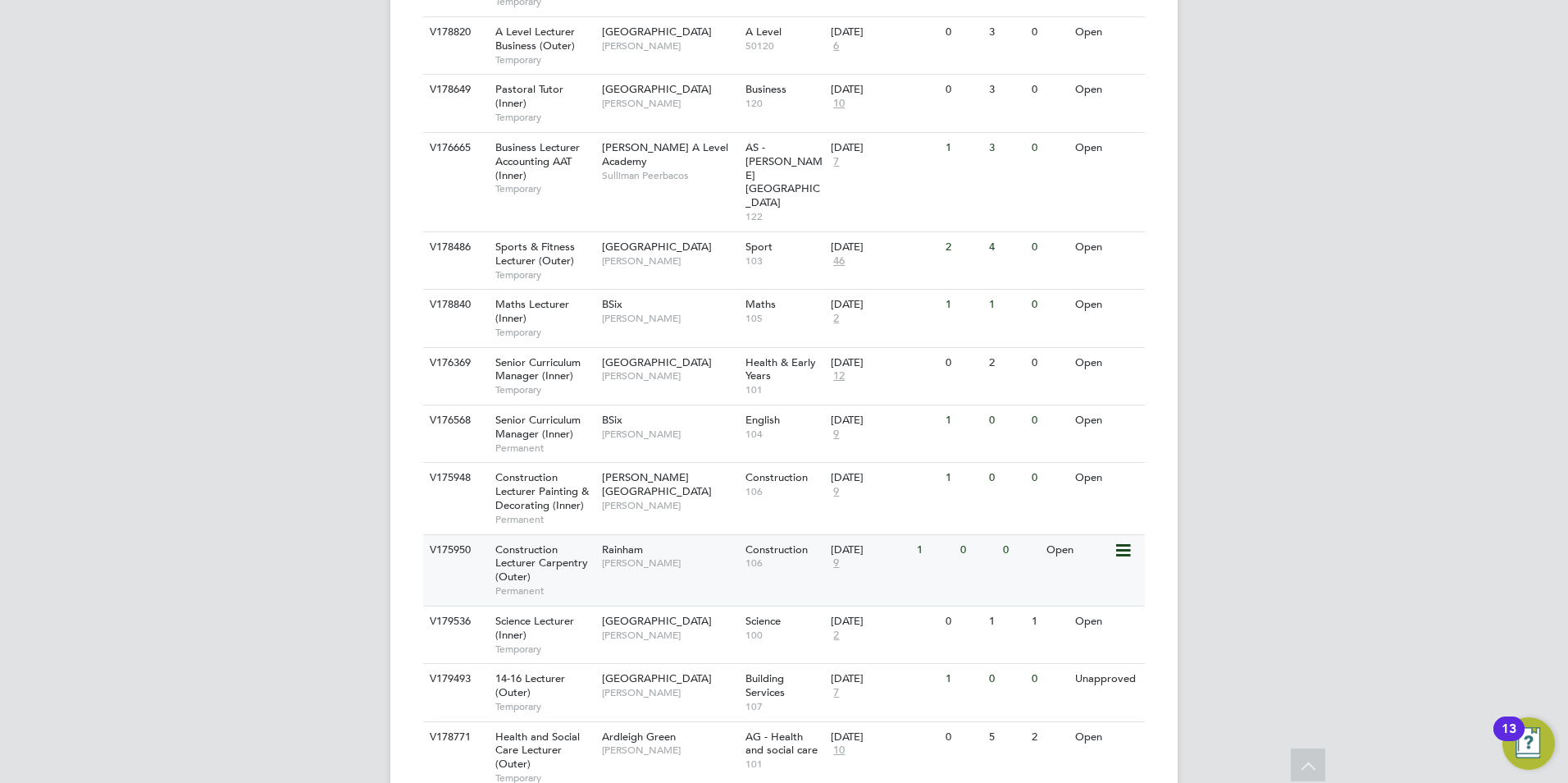
scroll to position [1933, 0]
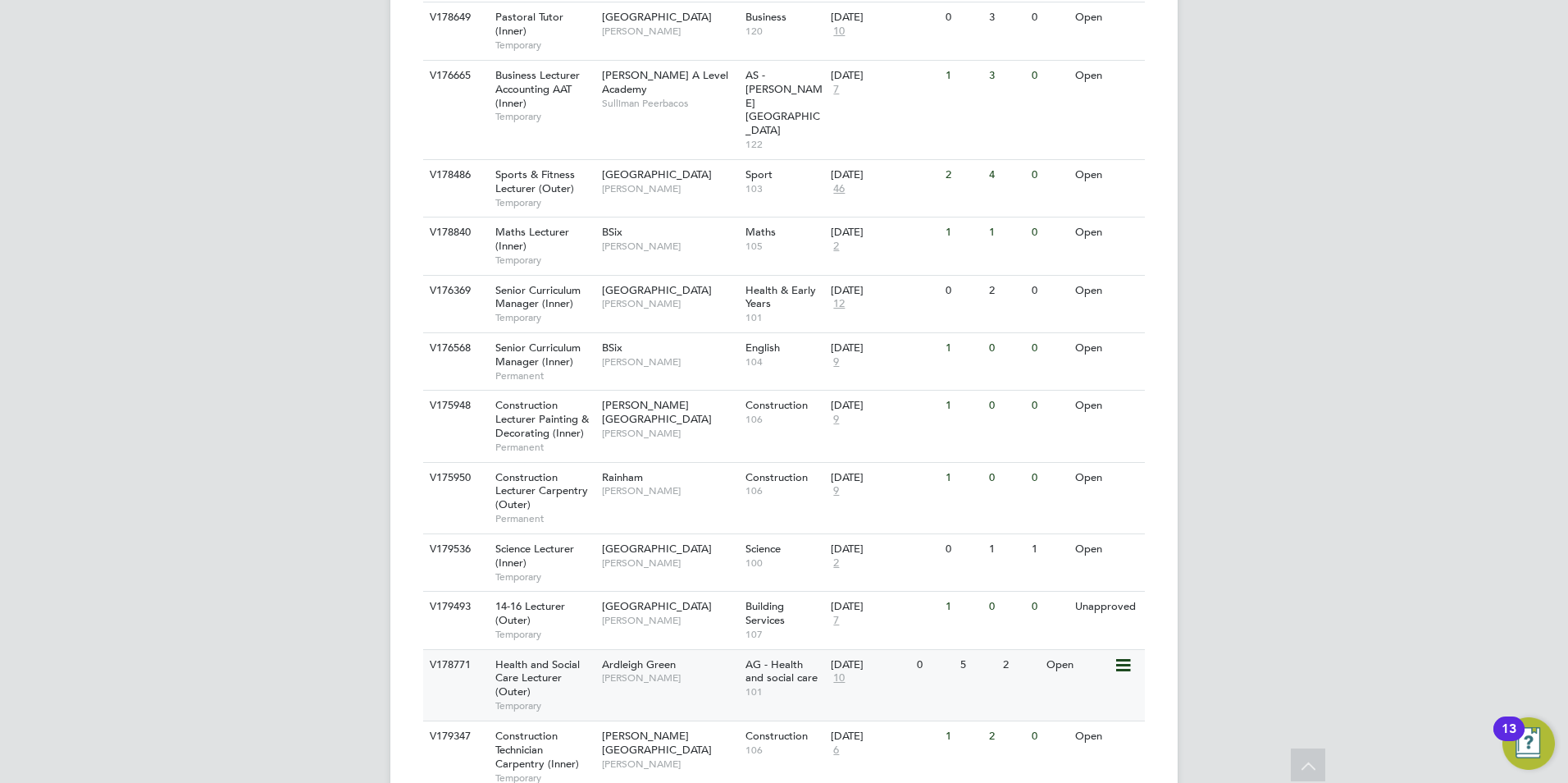
click at [668, 650] on div "Ardleigh Green Roslyn O'Garro" at bounding box center [669, 671] width 143 height 43
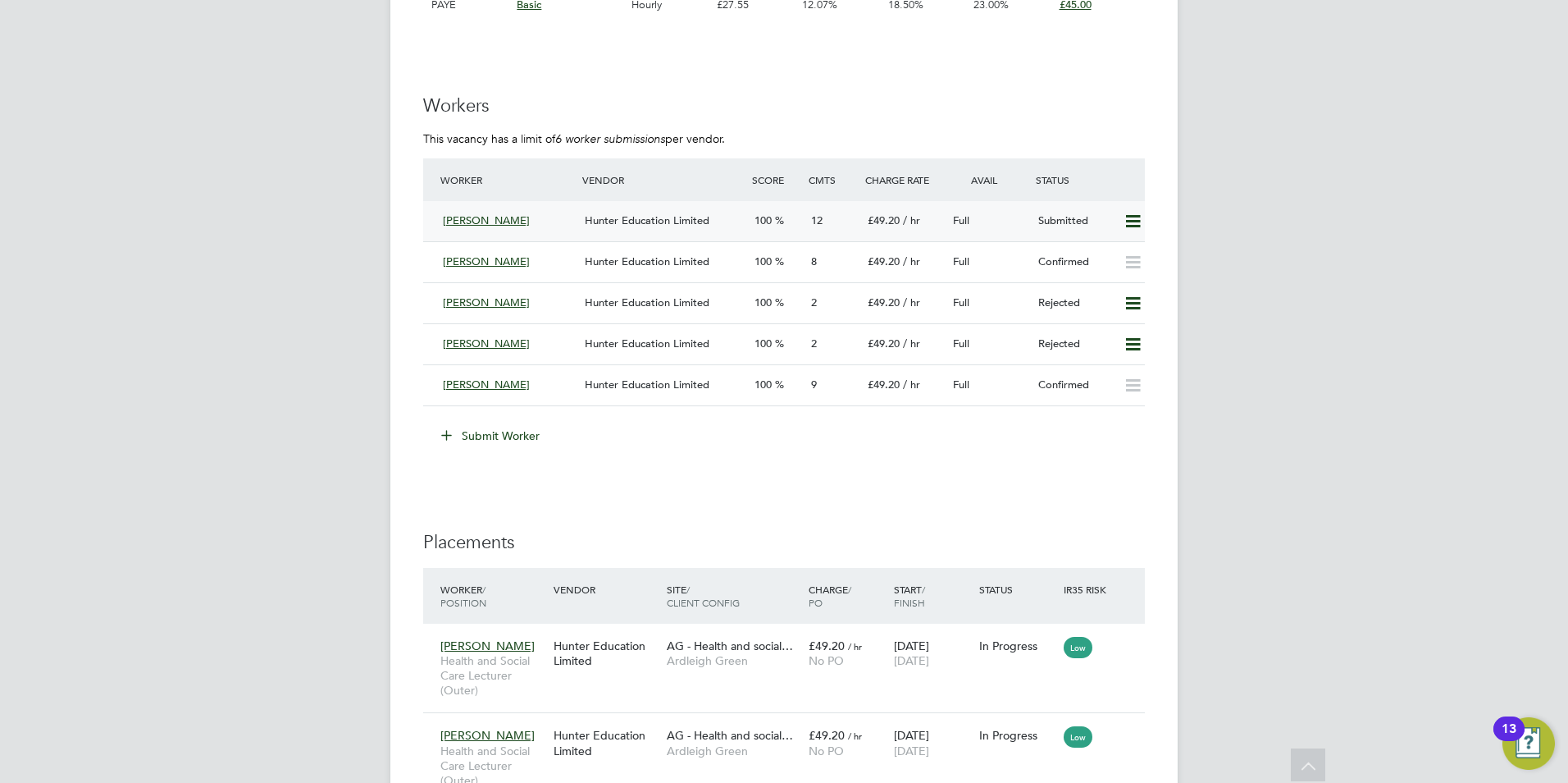
click at [683, 219] on span "Hunter Education Limited" at bounding box center [647, 220] width 125 height 14
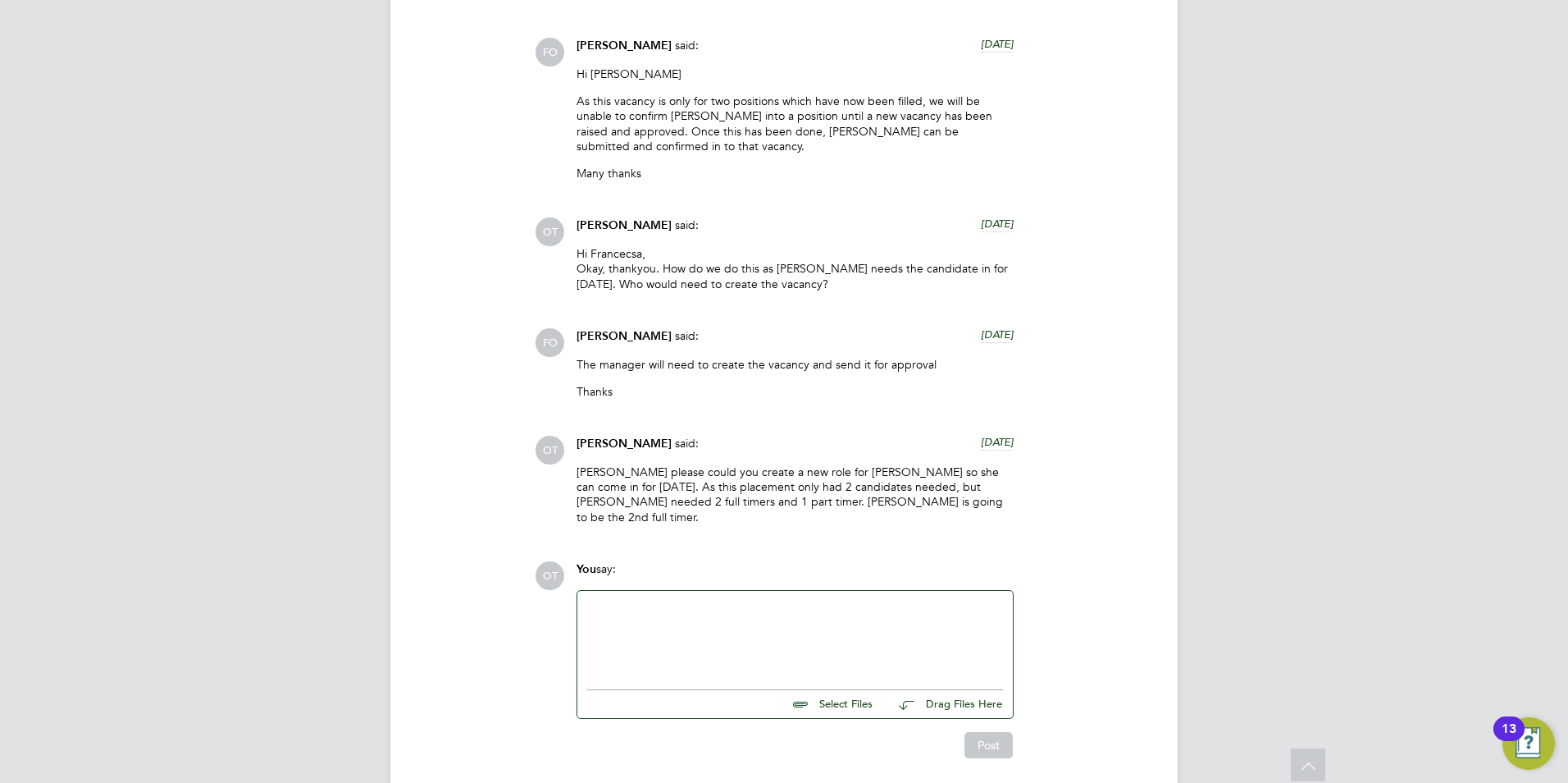
click at [716, 606] on div at bounding box center [795, 636] width 416 height 70
click at [983, 732] on button "Post" at bounding box center [989, 744] width 49 height 26
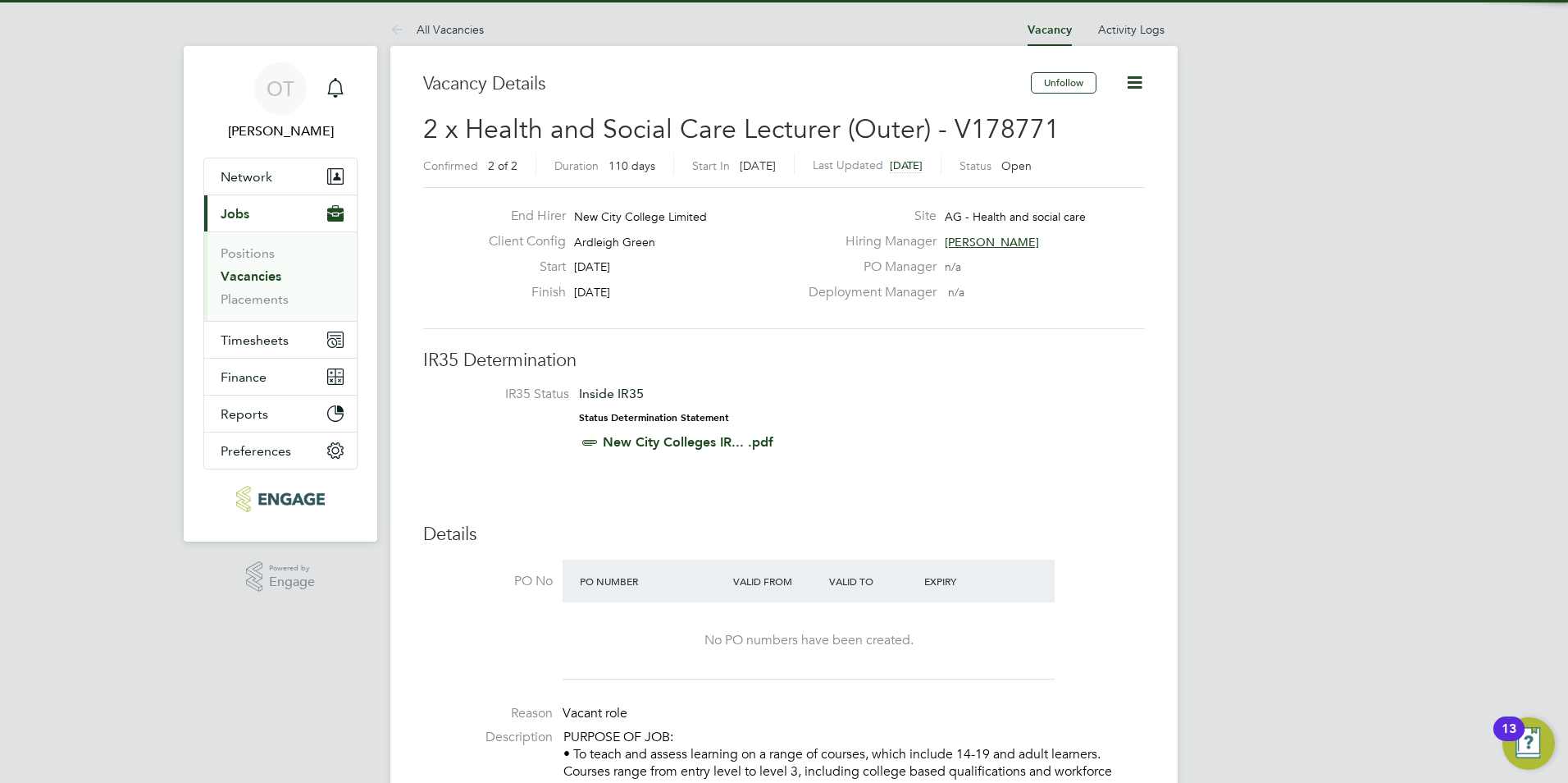
drag, startPoint x: 1128, startPoint y: 703, endPoint x: 1095, endPoint y: 703, distance: 33.0
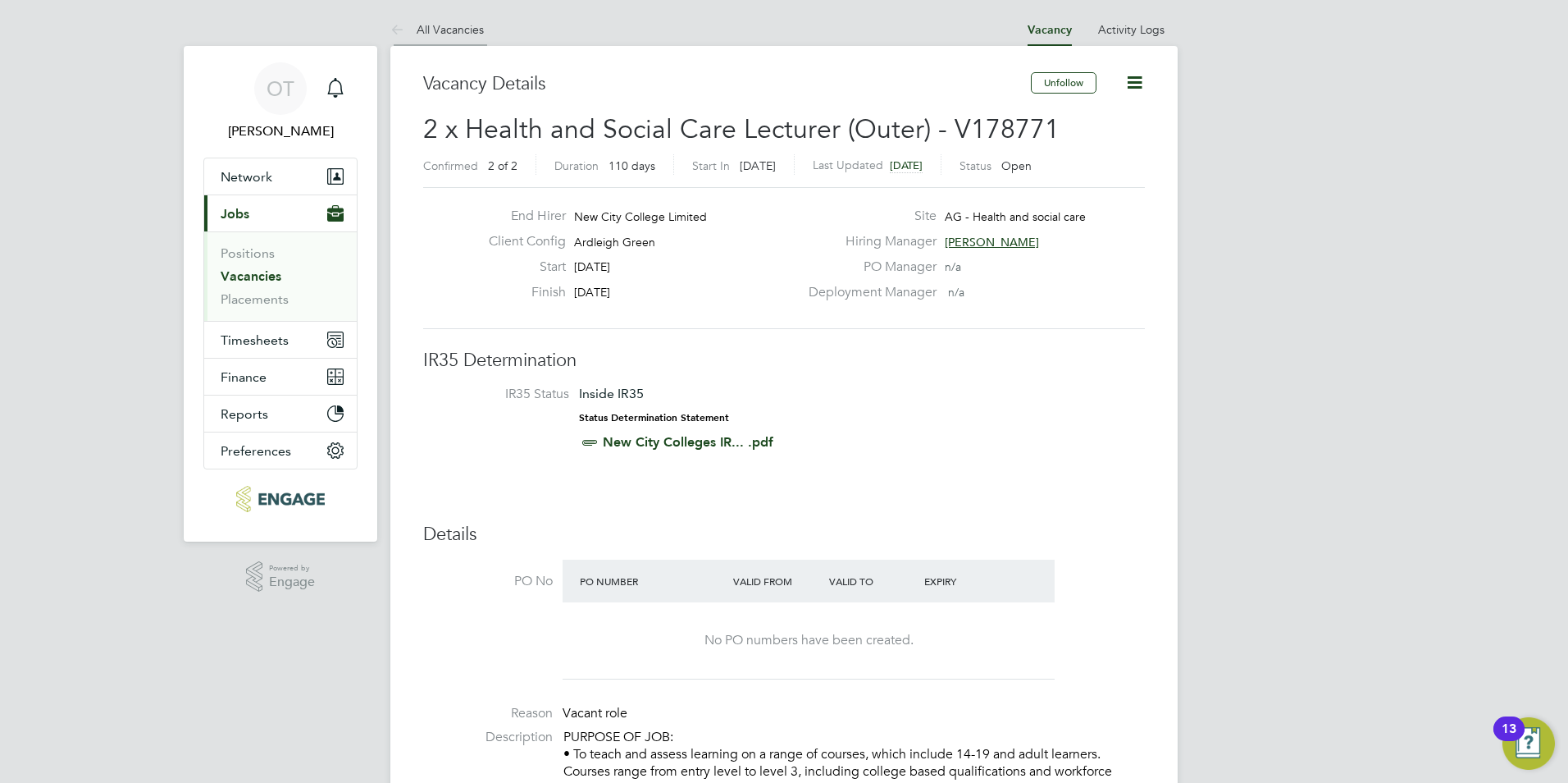
click at [460, 39] on li "All Vacancies" at bounding box center [437, 29] width 94 height 33
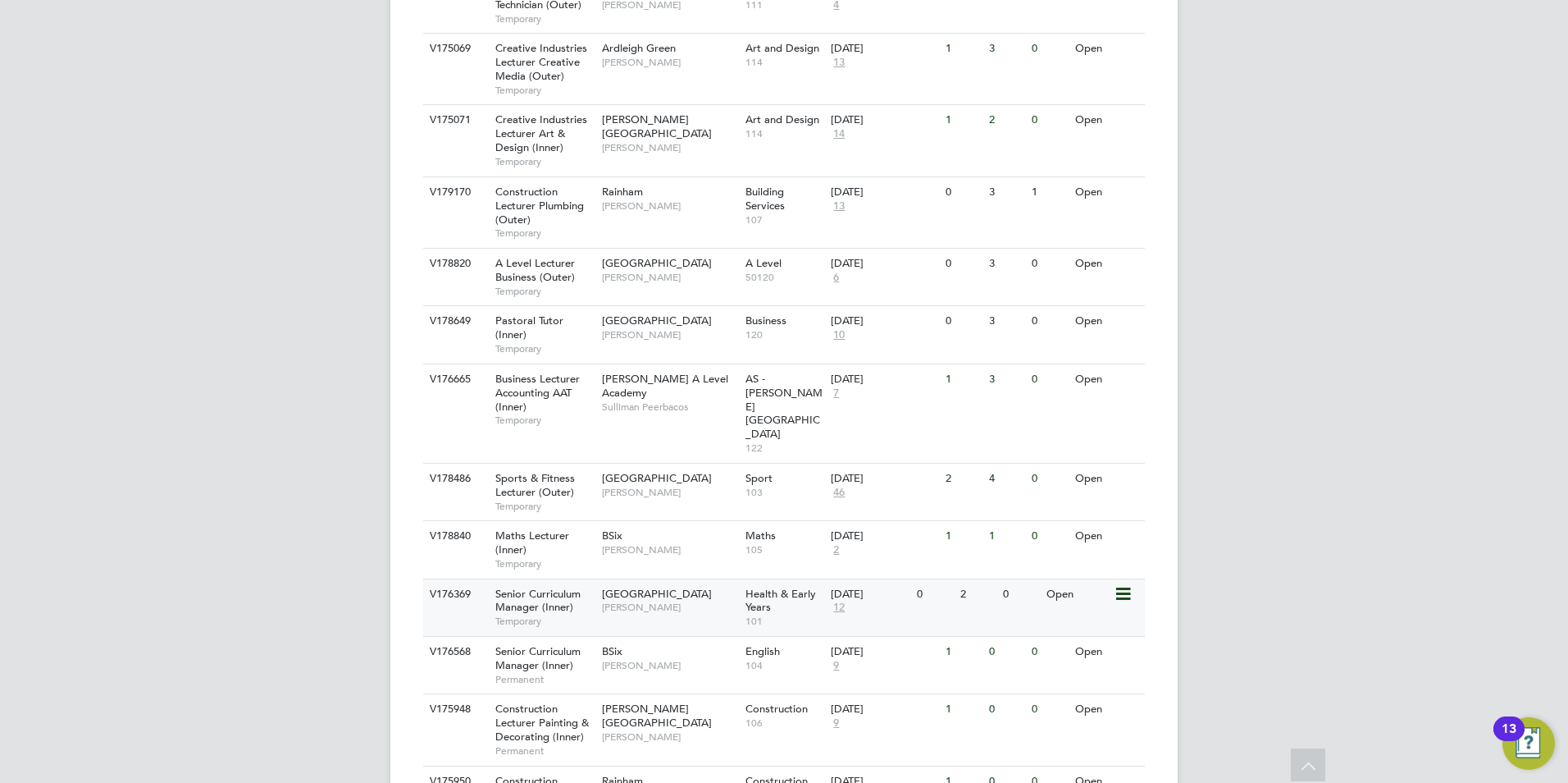
scroll to position [1723, 0]
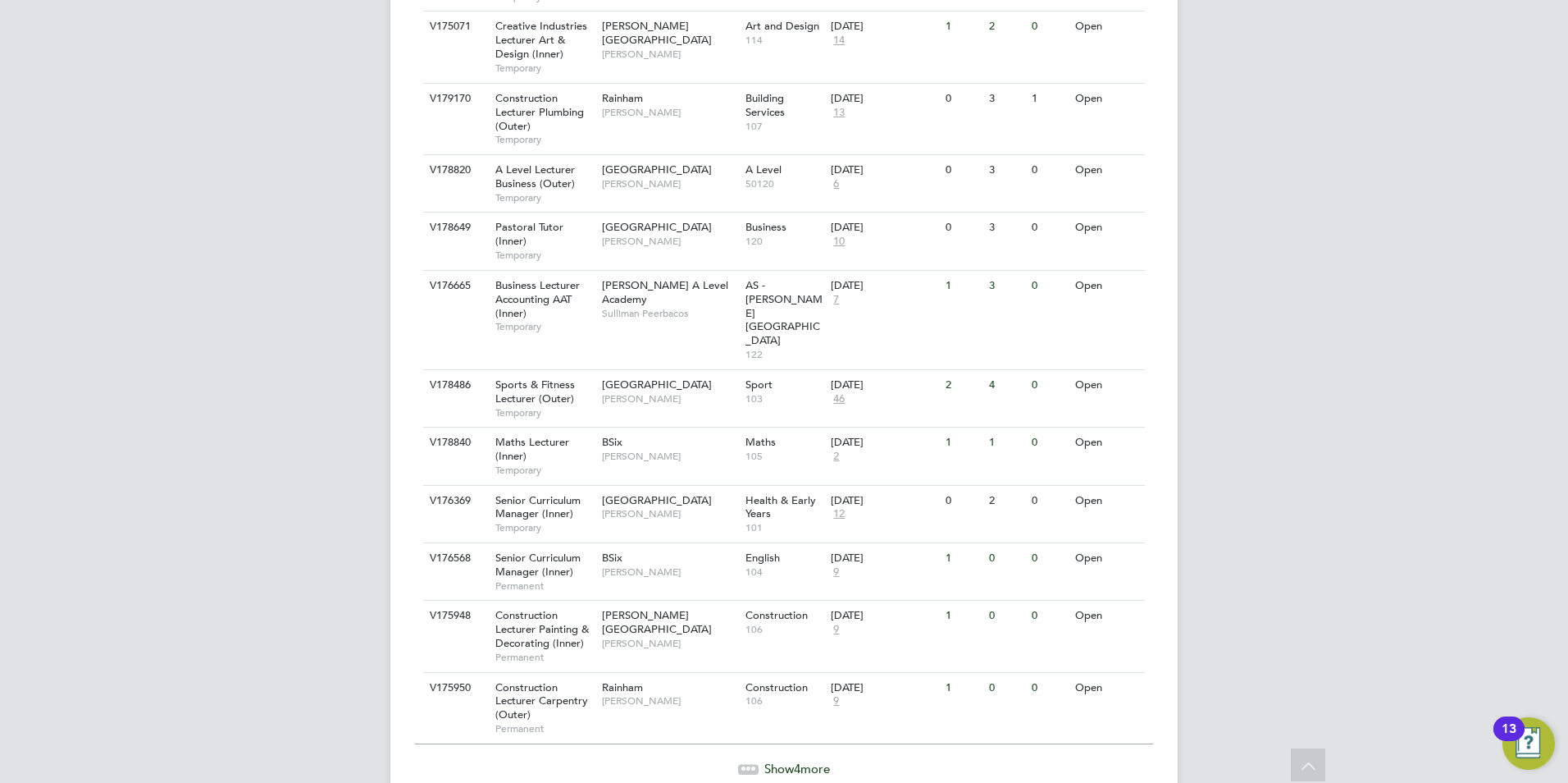
click at [779, 760] on span "Show 4 more" at bounding box center [797, 768] width 65 height 16
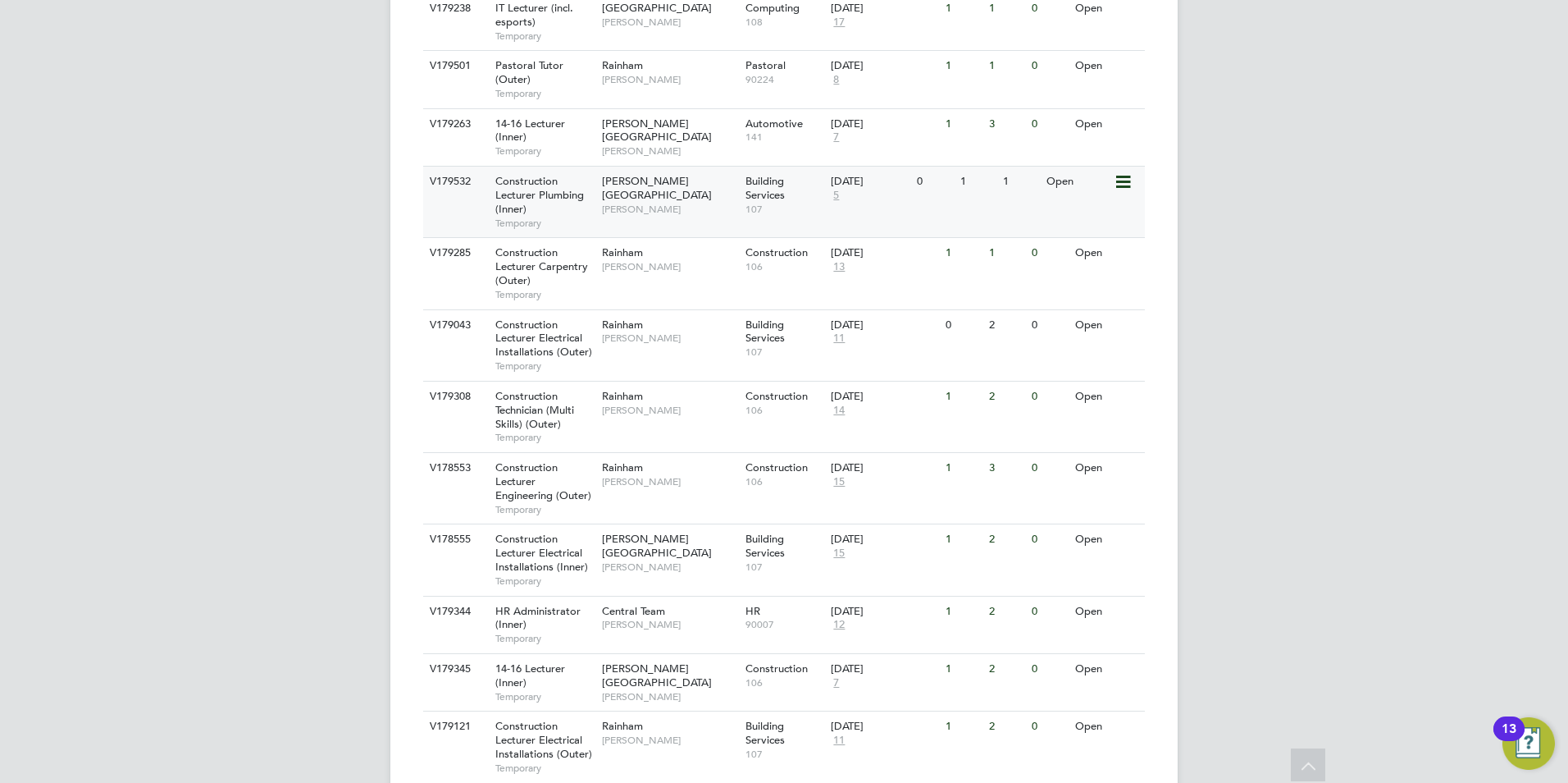
scroll to position [785, 0]
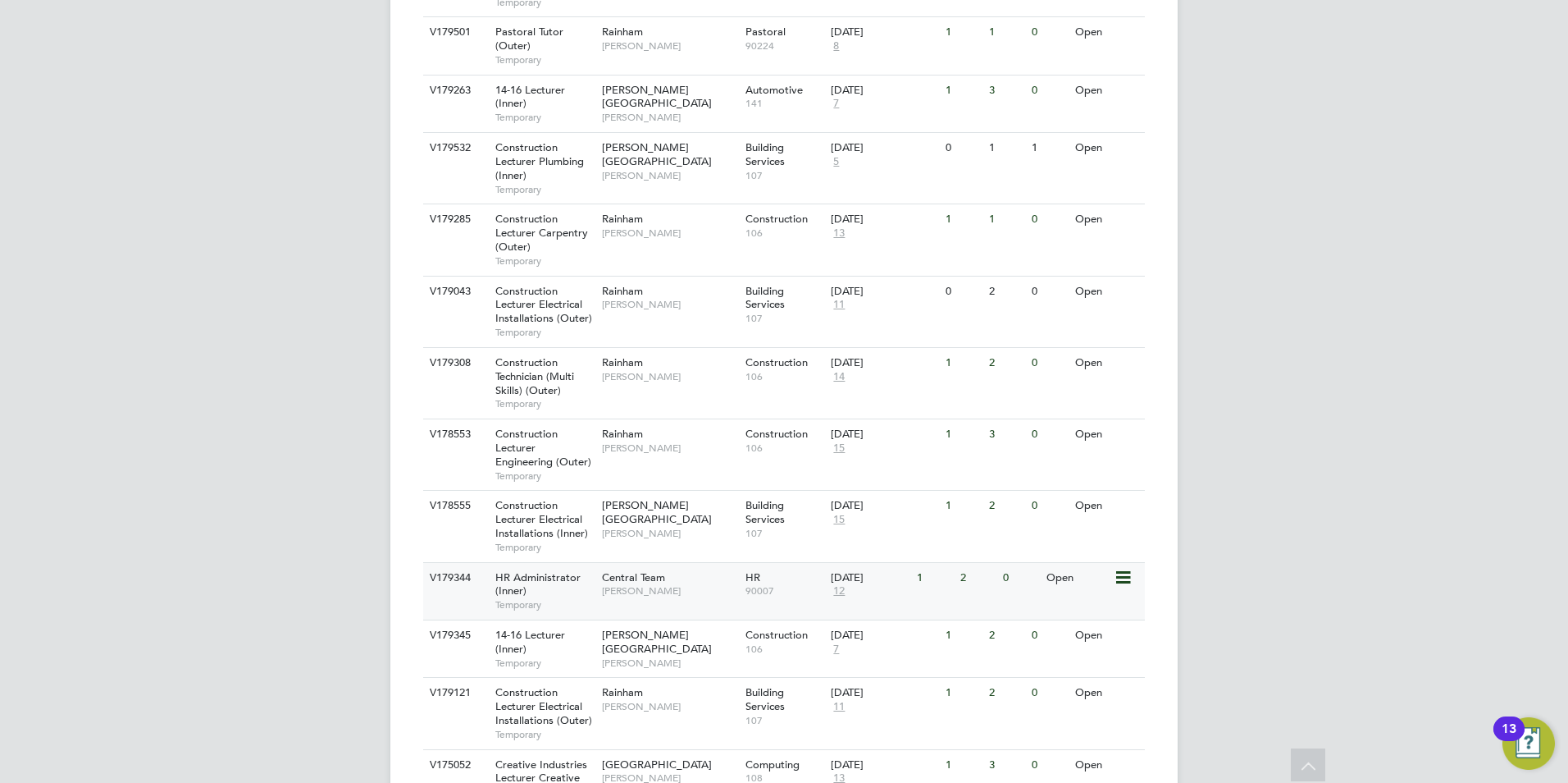
click at [647, 563] on div "Central Team Kirsty Hanmore" at bounding box center [669, 584] width 143 height 43
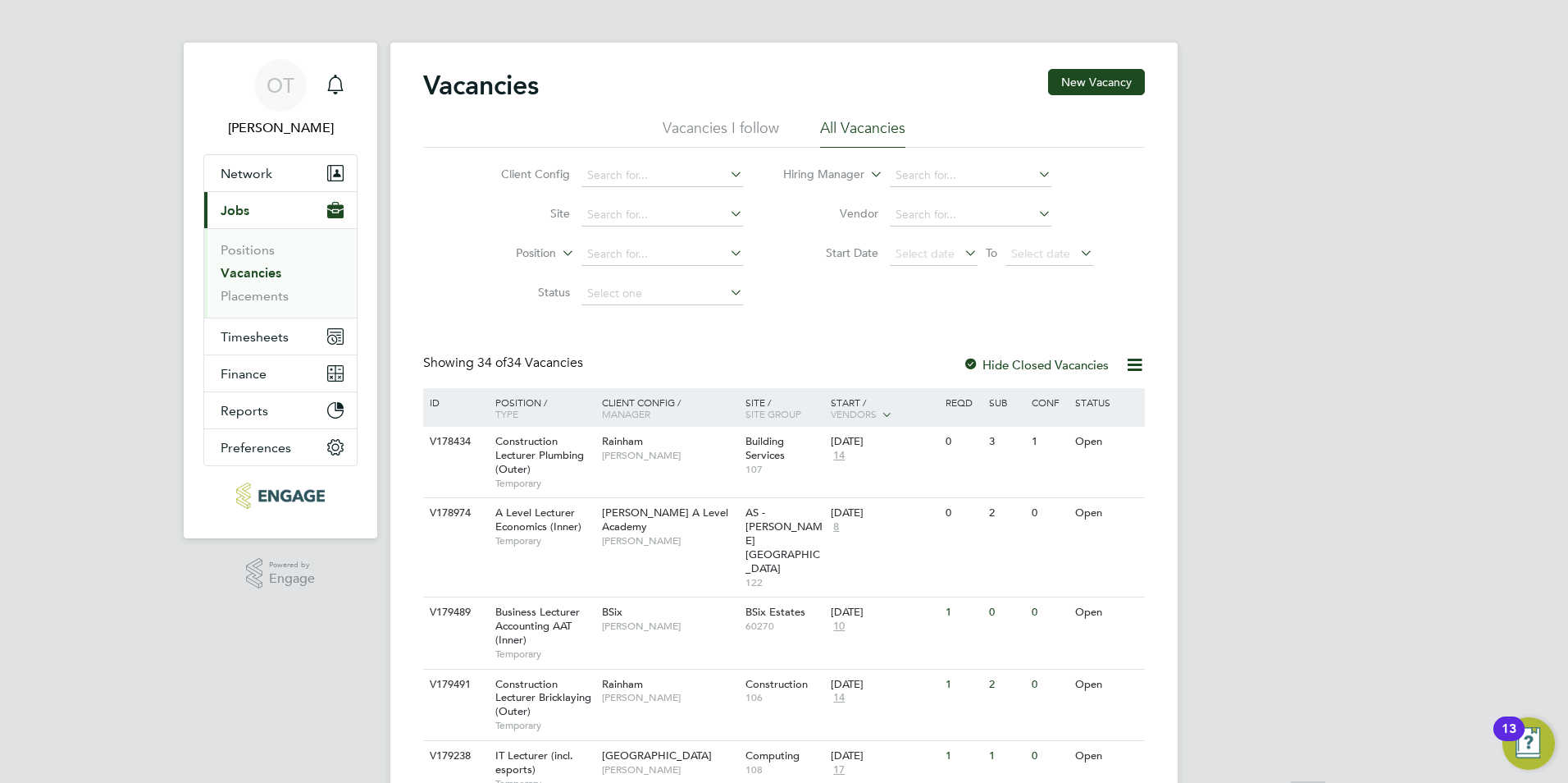
scroll to position [0, 0]
click at [247, 281] on link "Vacancies" at bounding box center [251, 276] width 61 height 16
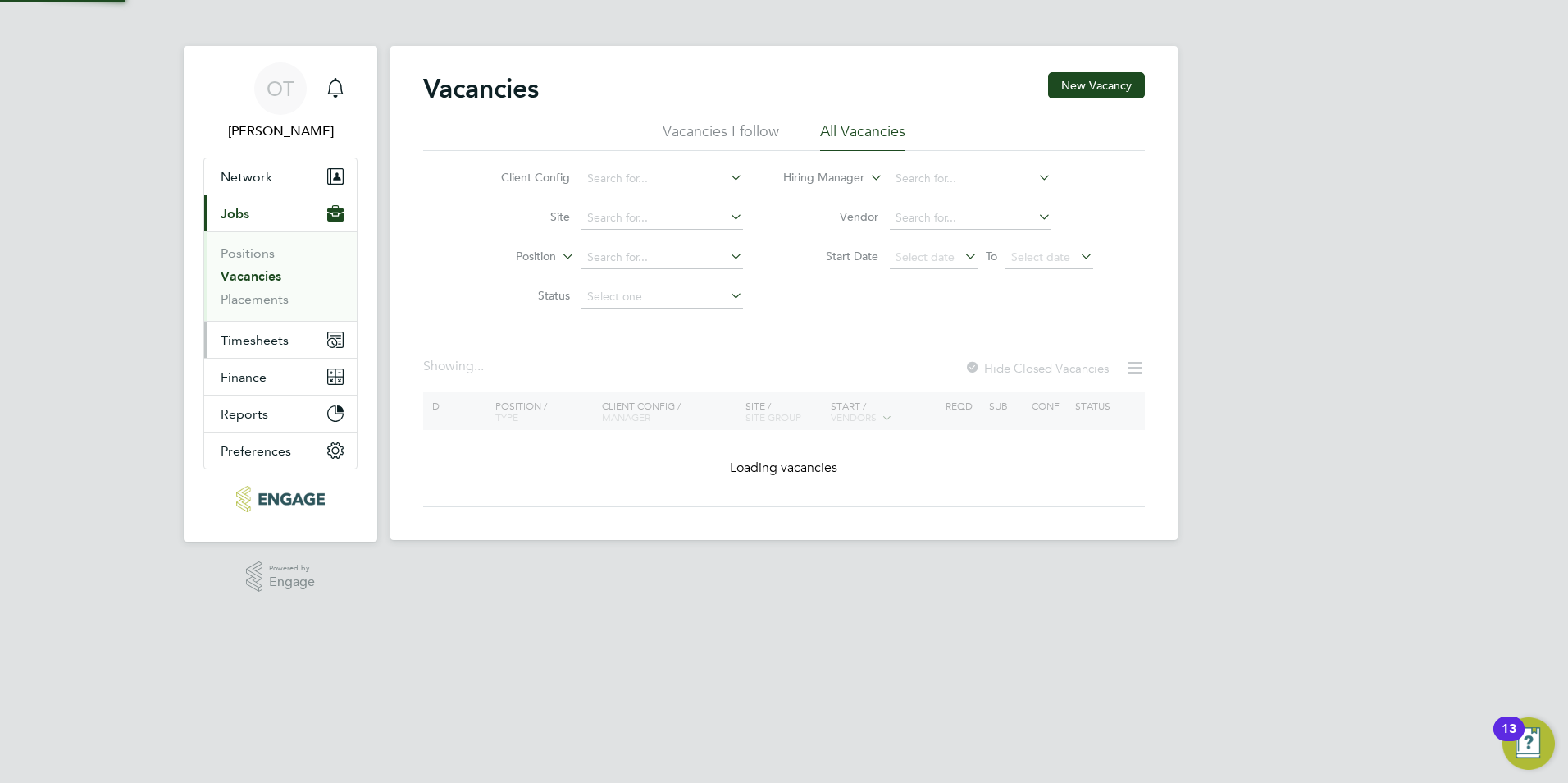
click at [296, 344] on button "Timesheets" at bounding box center [280, 339] width 152 height 36
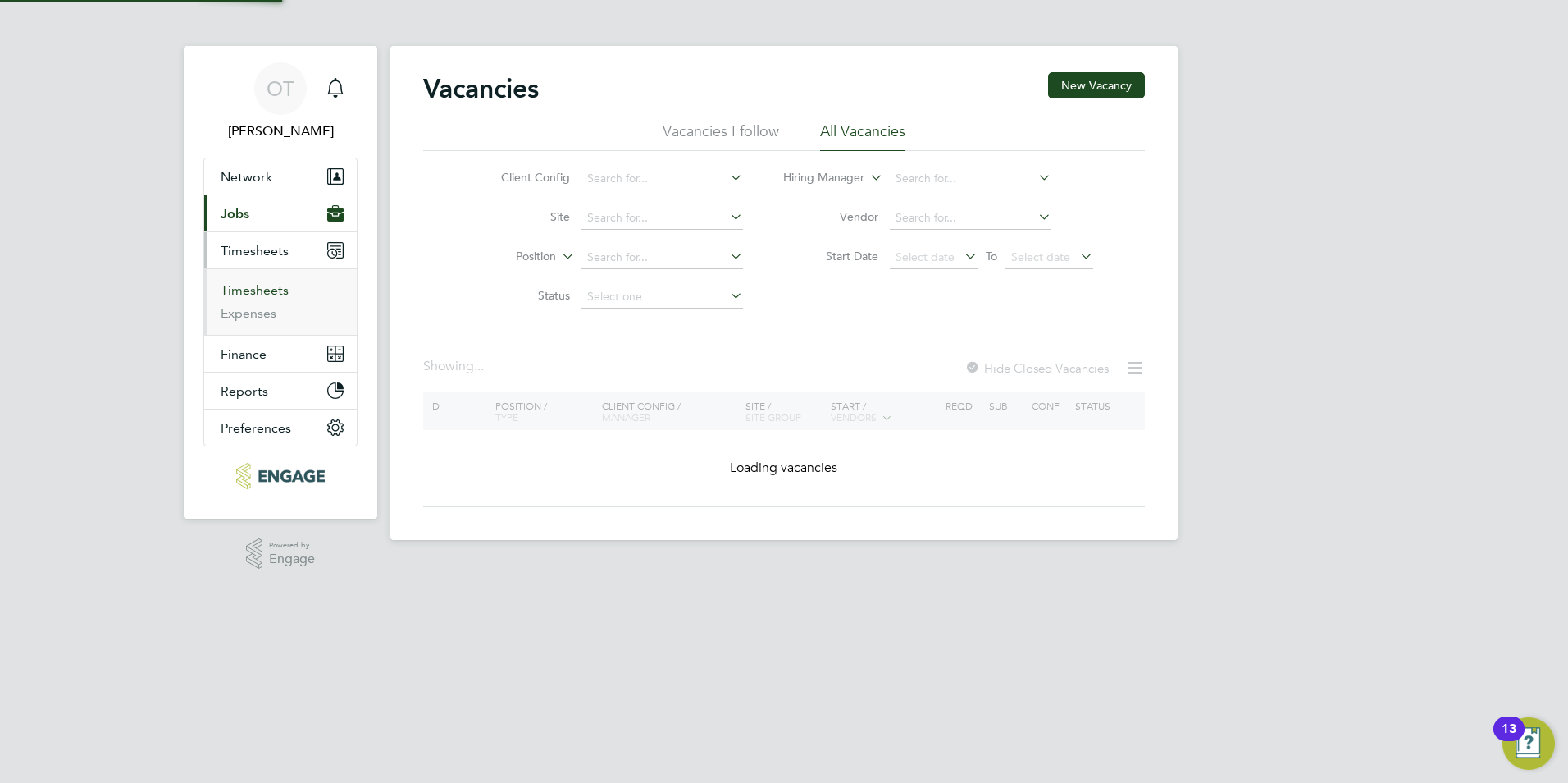
click at [255, 290] on link "Timesheets" at bounding box center [254, 290] width 68 height 16
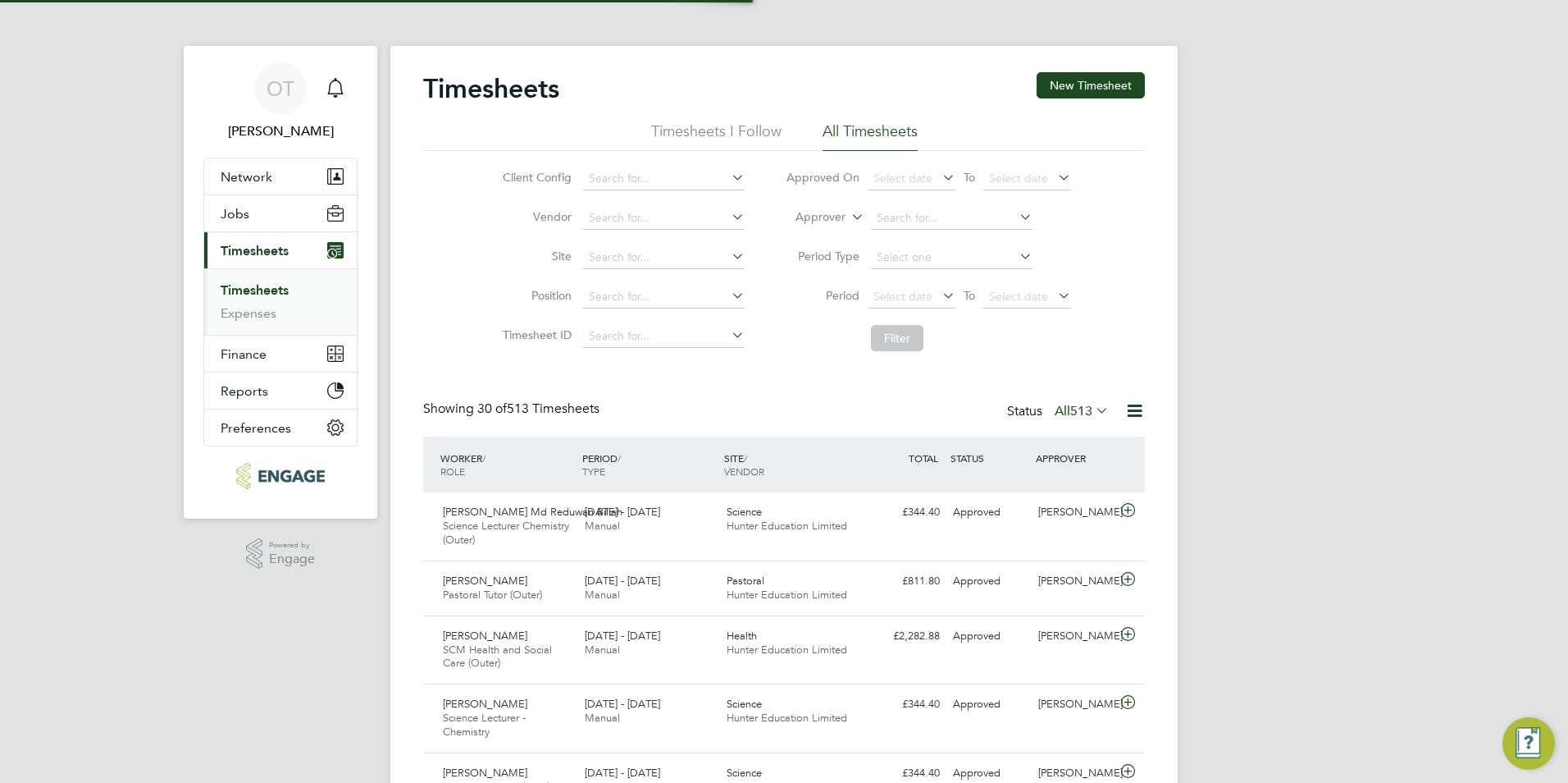
scroll to position [55, 142]
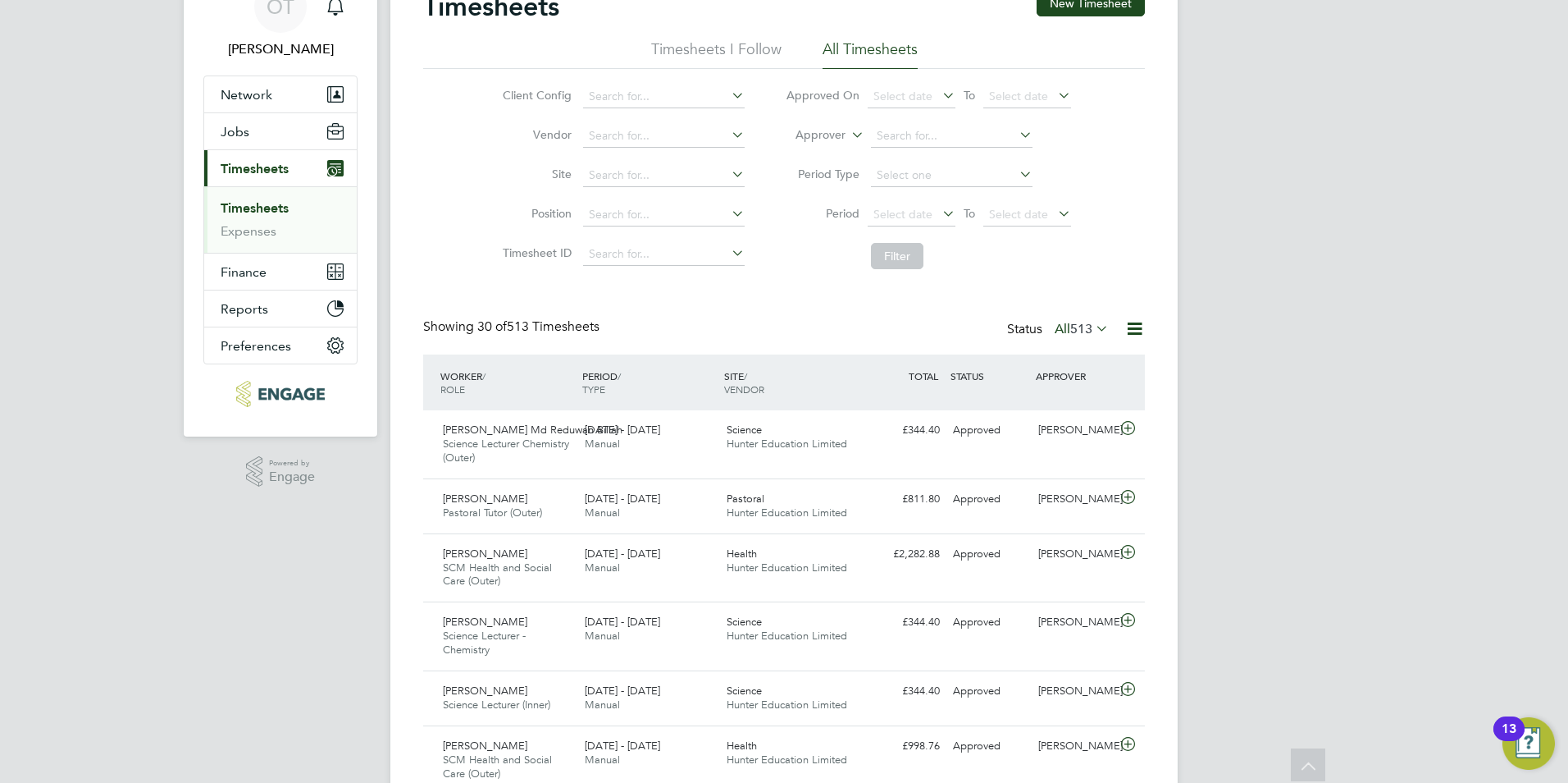
click at [1082, 325] on span "513" at bounding box center [1082, 329] width 22 height 17
click at [1091, 428] on li "Approved" at bounding box center [1067, 427] width 75 height 23
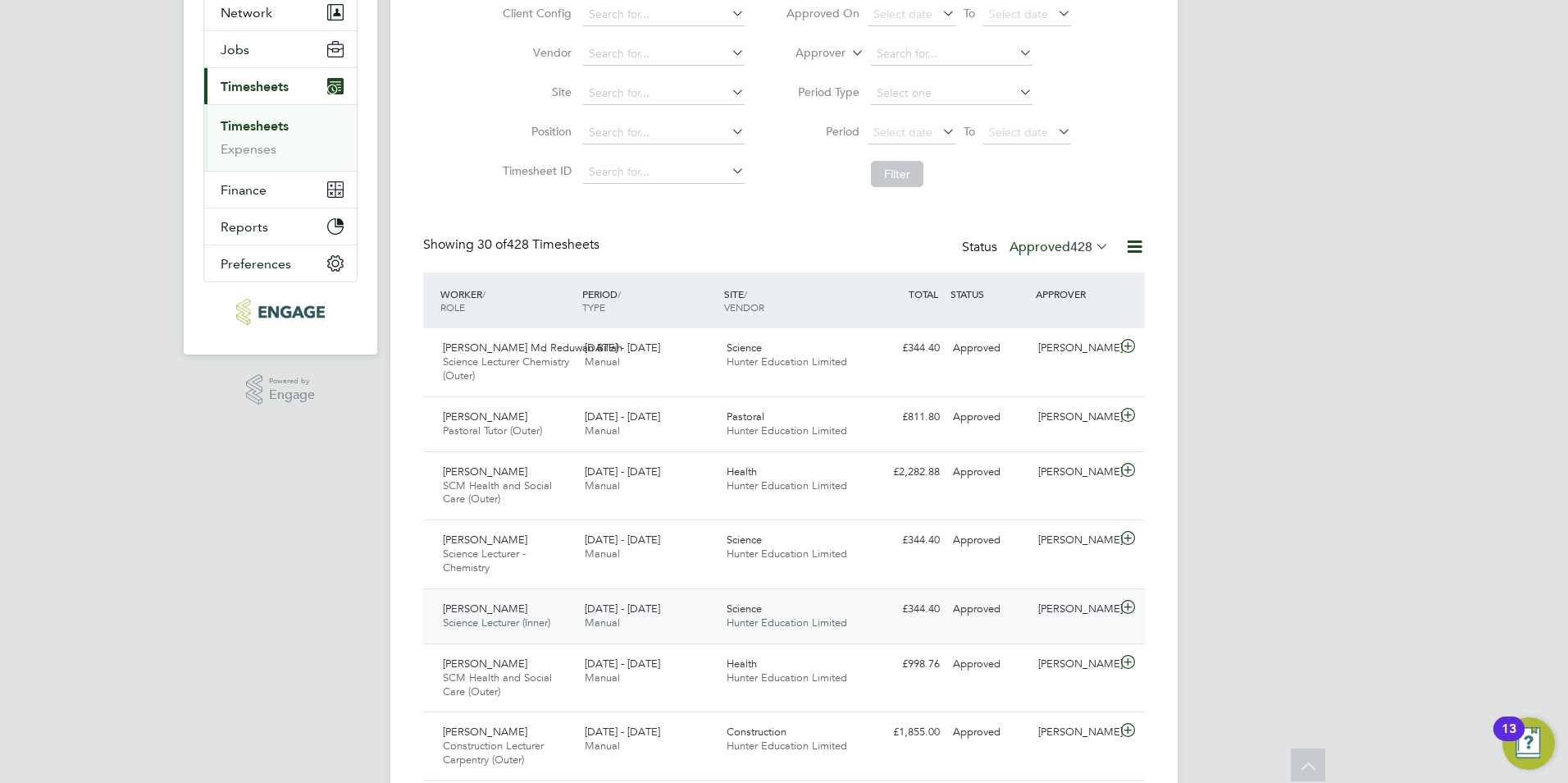
click at [697, 616] on div "25 - 31 Aug 2025 Manual" at bounding box center [650, 616] width 142 height 41
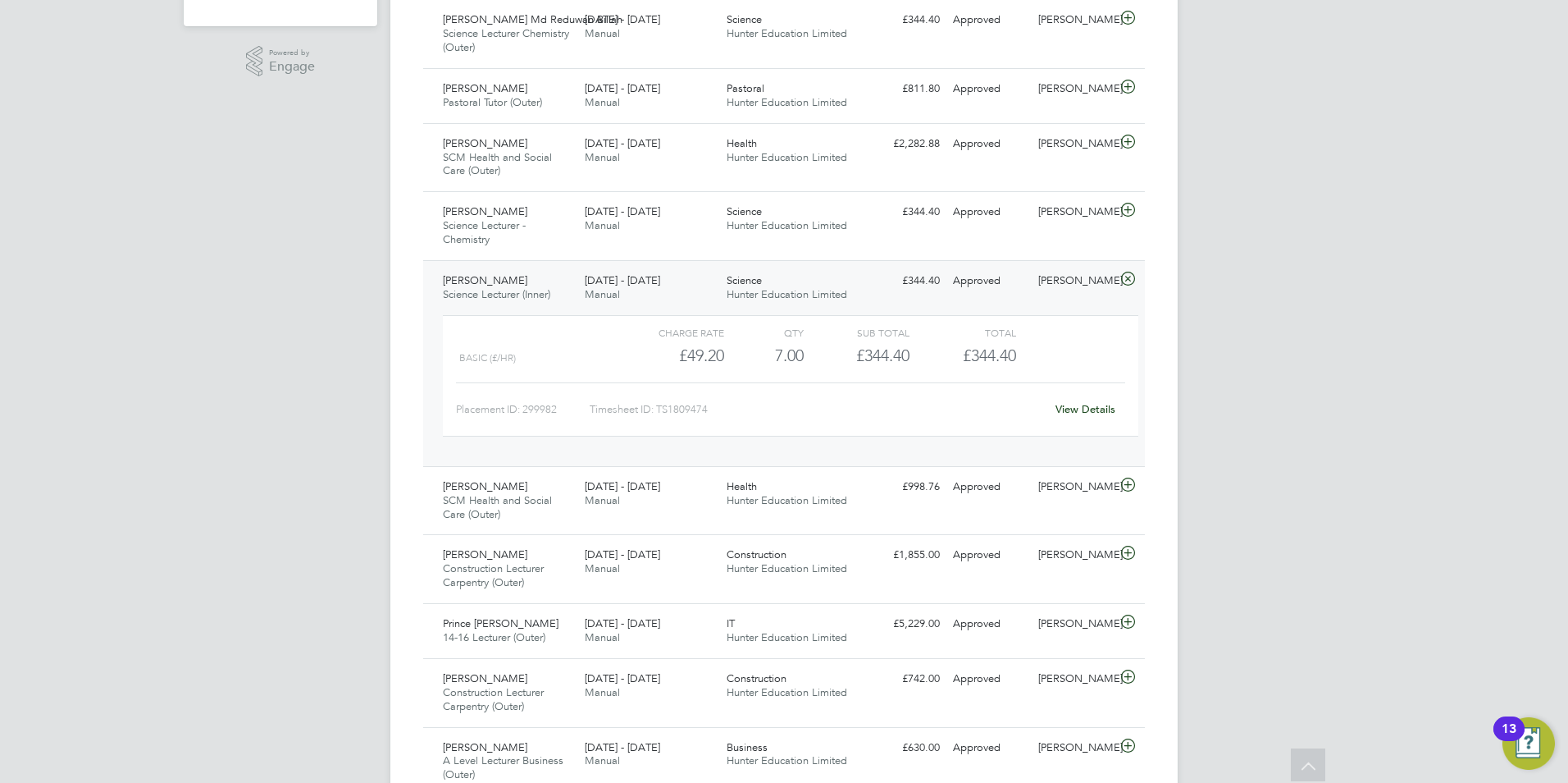
click at [727, 358] on div "7.00" at bounding box center [763, 356] width 80 height 27
click at [693, 281] on div "25 - 31 Aug 2025 Manual" at bounding box center [650, 287] width 142 height 41
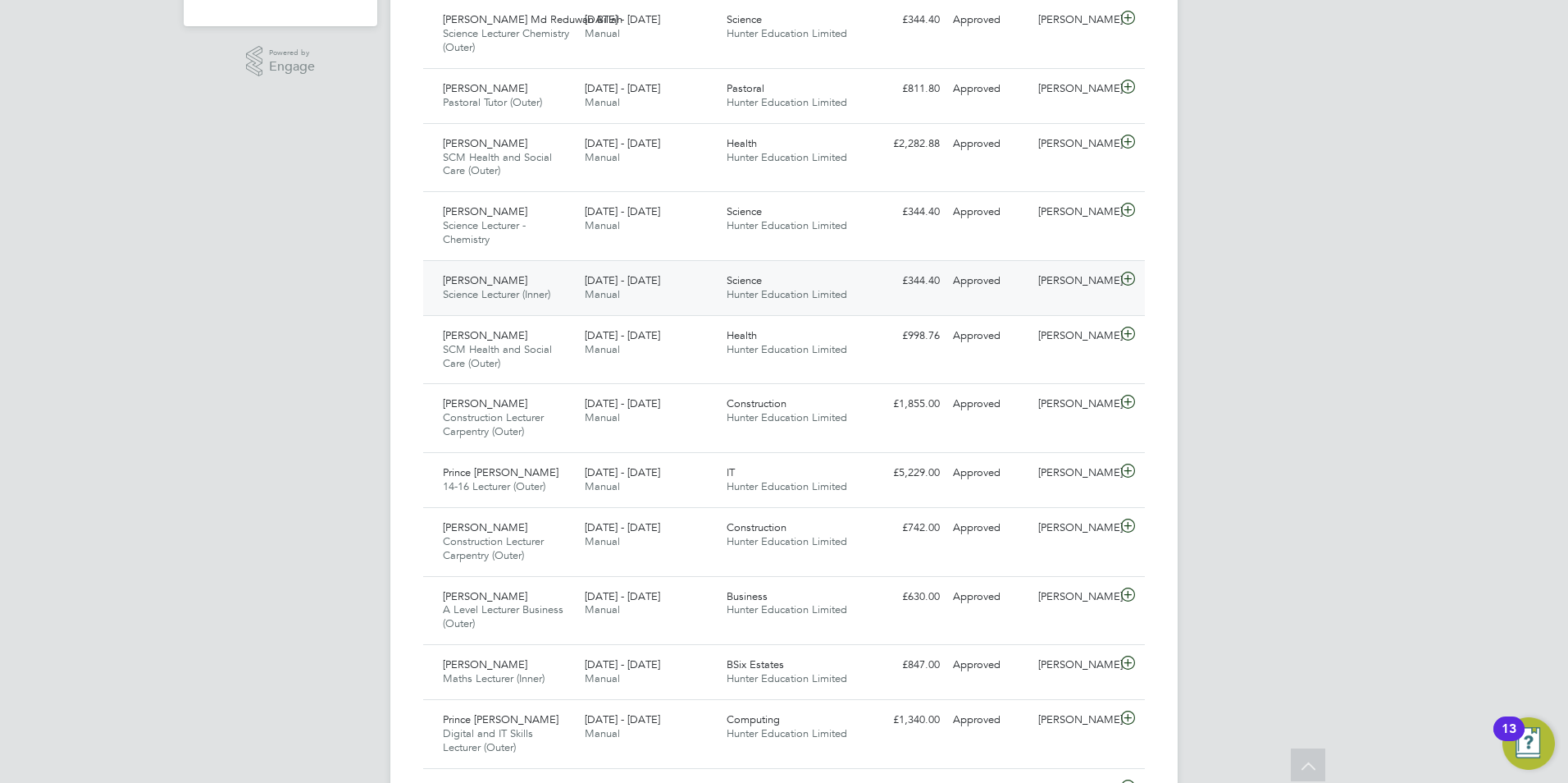
click at [703, 285] on div "25 - 31 Aug 2025 Manual" at bounding box center [650, 287] width 142 height 41
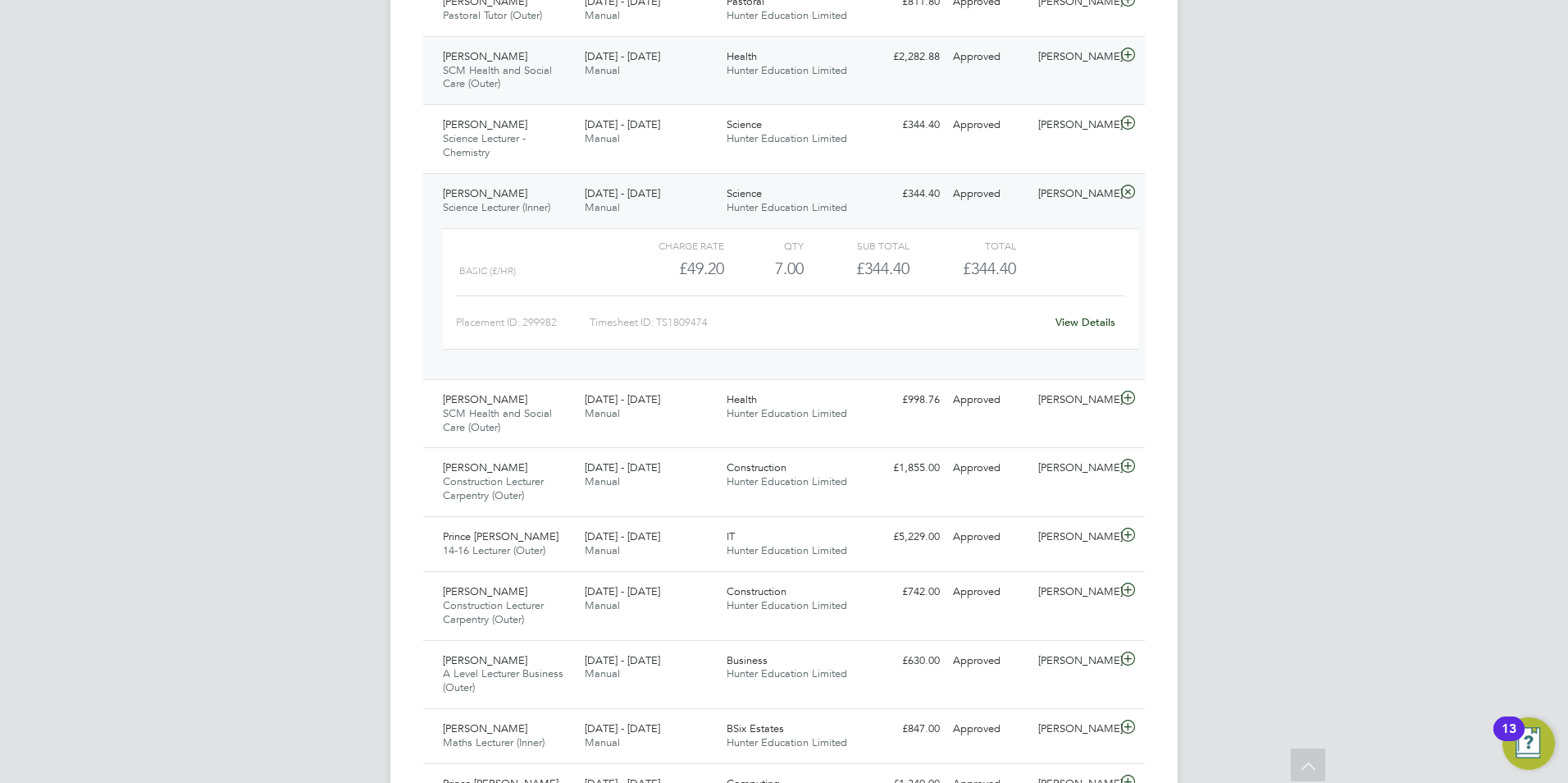
scroll to position [657, 0]
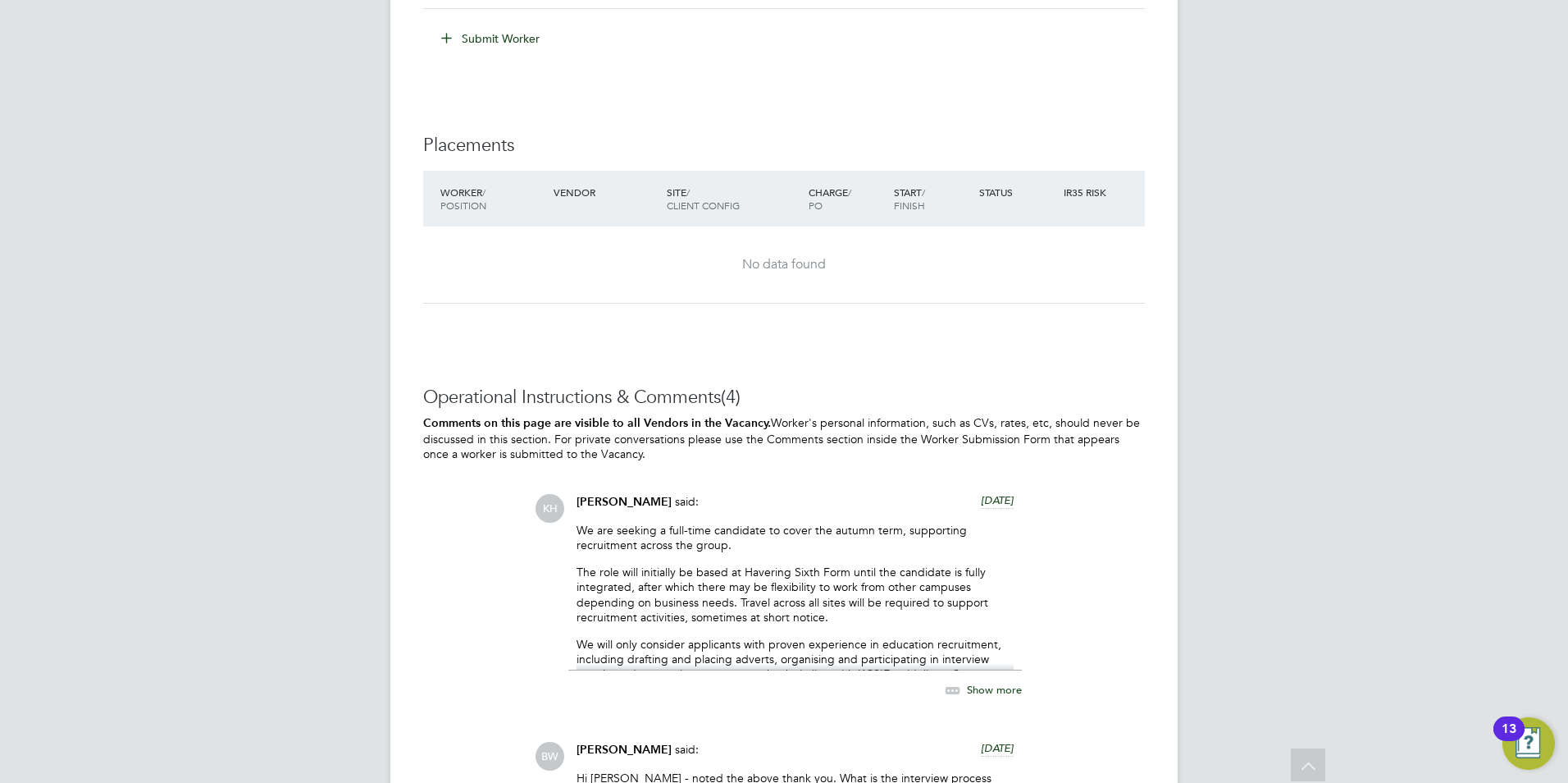
scroll to position [2939, 0]
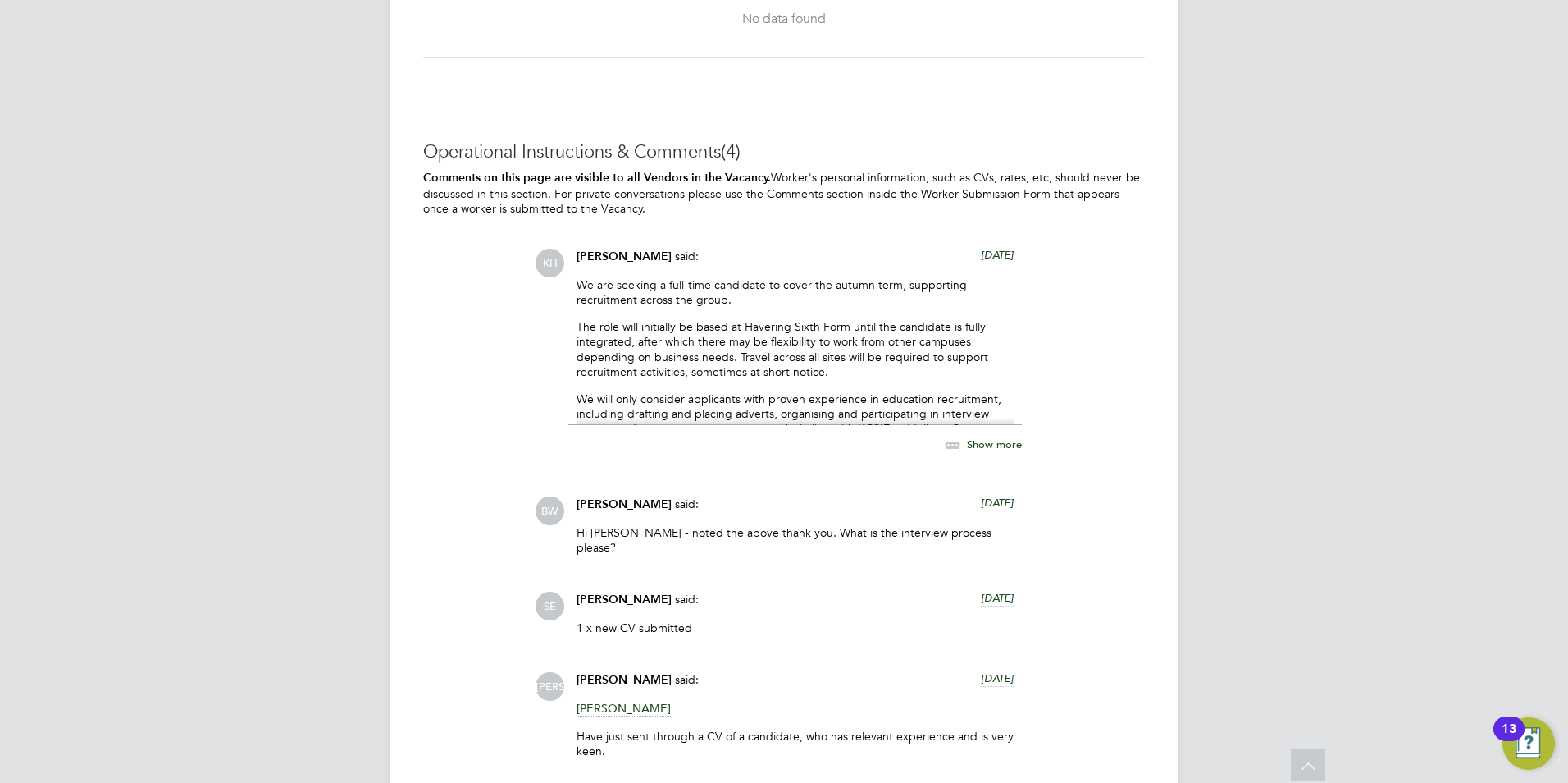
click at [979, 443] on span "Show more" at bounding box center [995, 444] width 55 height 14
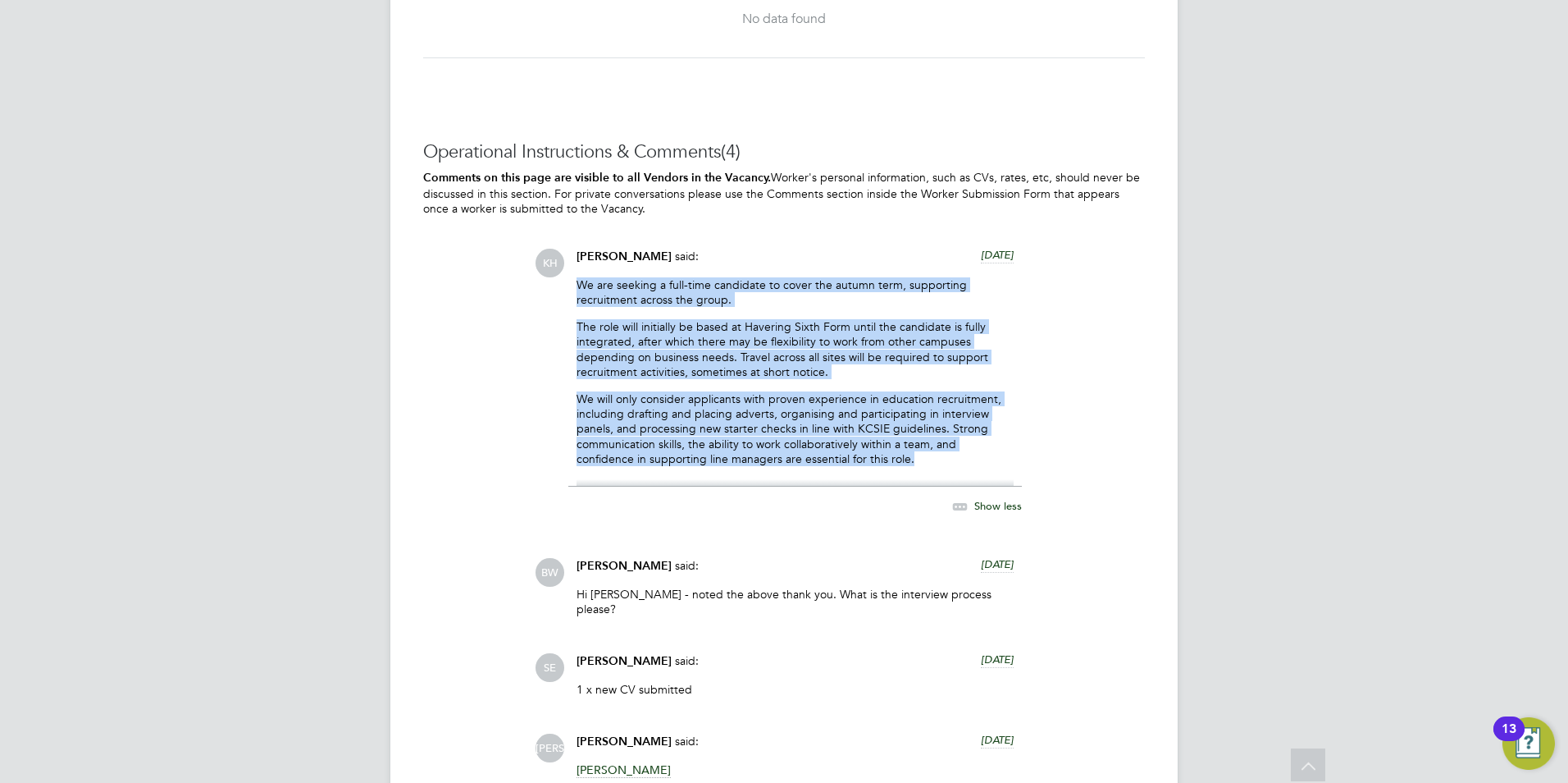
drag, startPoint x: 923, startPoint y: 460, endPoint x: 571, endPoint y: 278, distance: 396.3
click at [571, 278] on div "[PERSON_NAME] said: [DATE] We are seeking a full-time candidate to cover the au…" at bounding box center [795, 391] width 454 height 285
copy div "We are seeking a full-time candidate to cover the autumn term, supporting recru…"
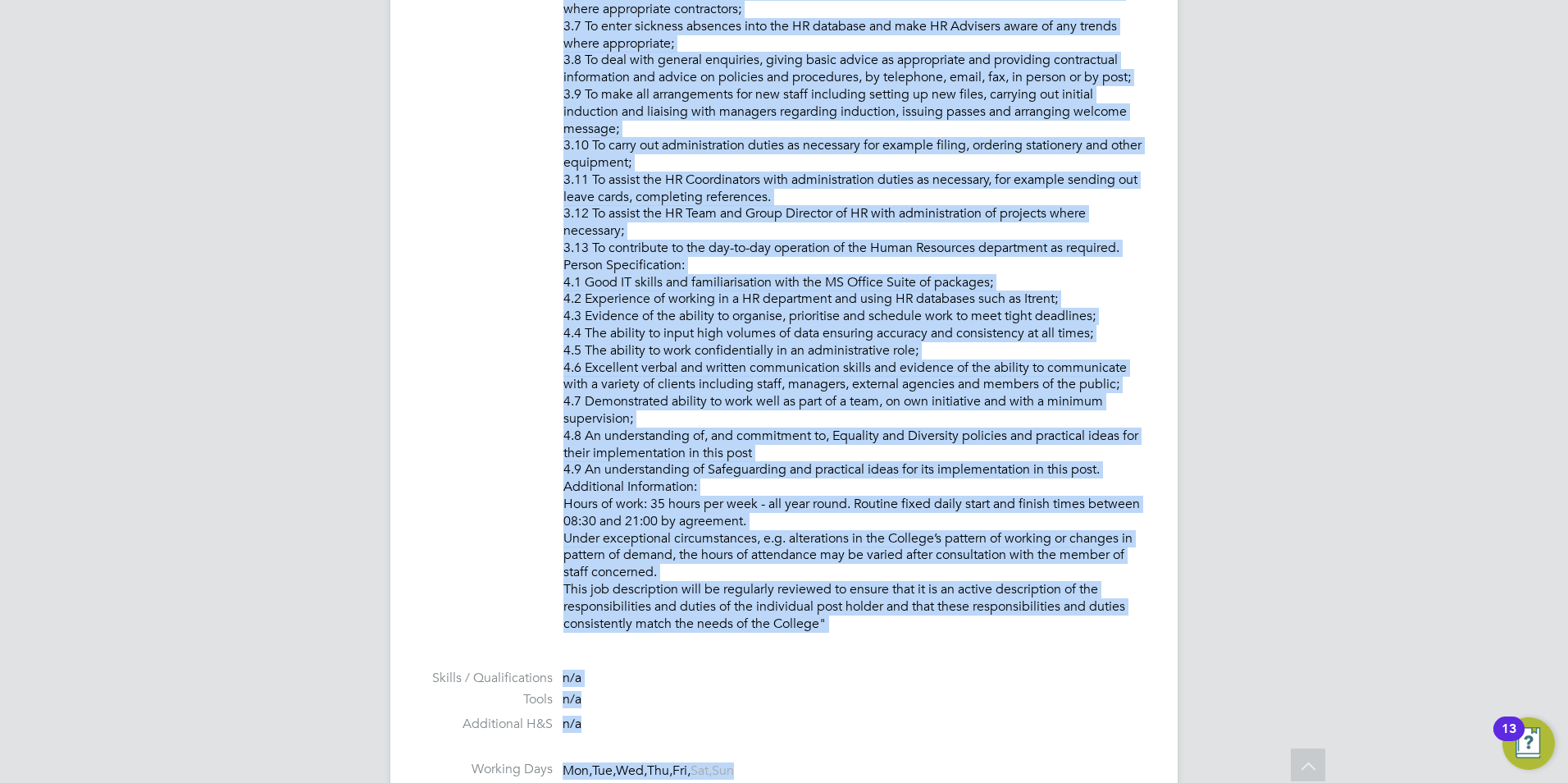
scroll to position [1563, 0]
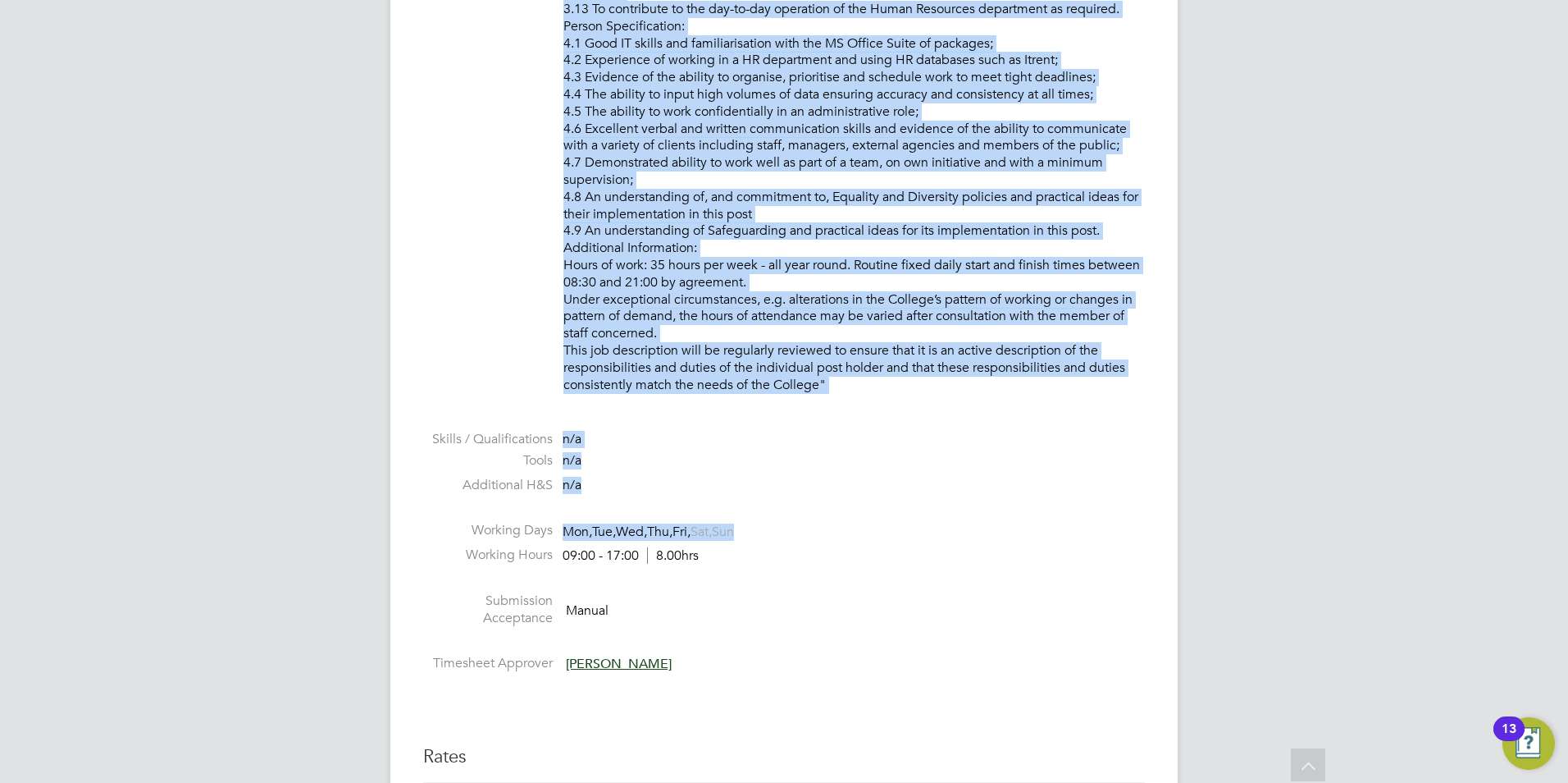
drag, startPoint x: 565, startPoint y: 219, endPoint x: 881, endPoint y: 406, distance: 367.2
copy p "LOREMIP DO SIT: • Am consectetu adi elits doe tem inc utlaboreetd magnaaliquaen…"
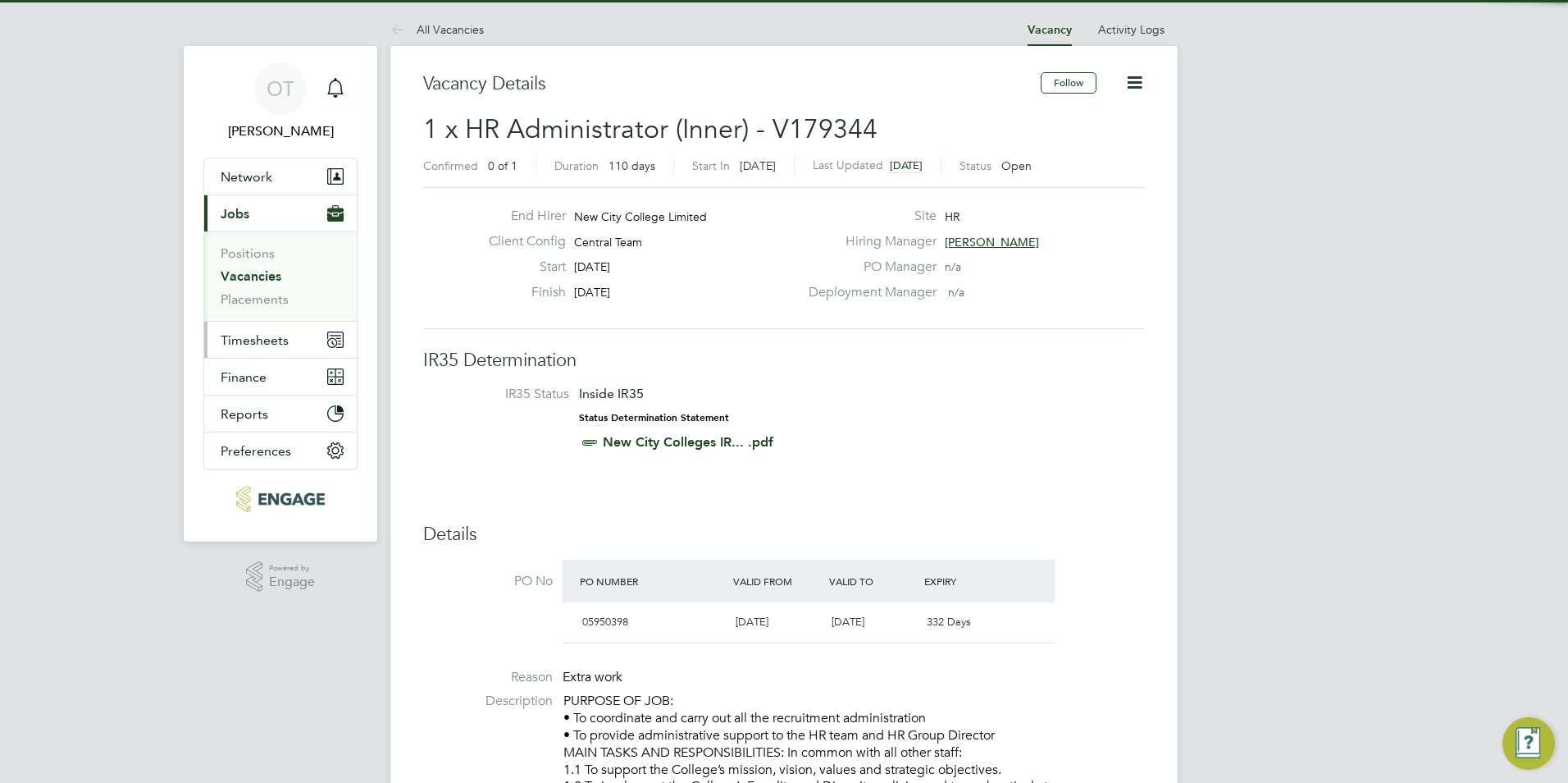
click at [256, 338] on span "Timesheets" at bounding box center [254, 340] width 68 height 16
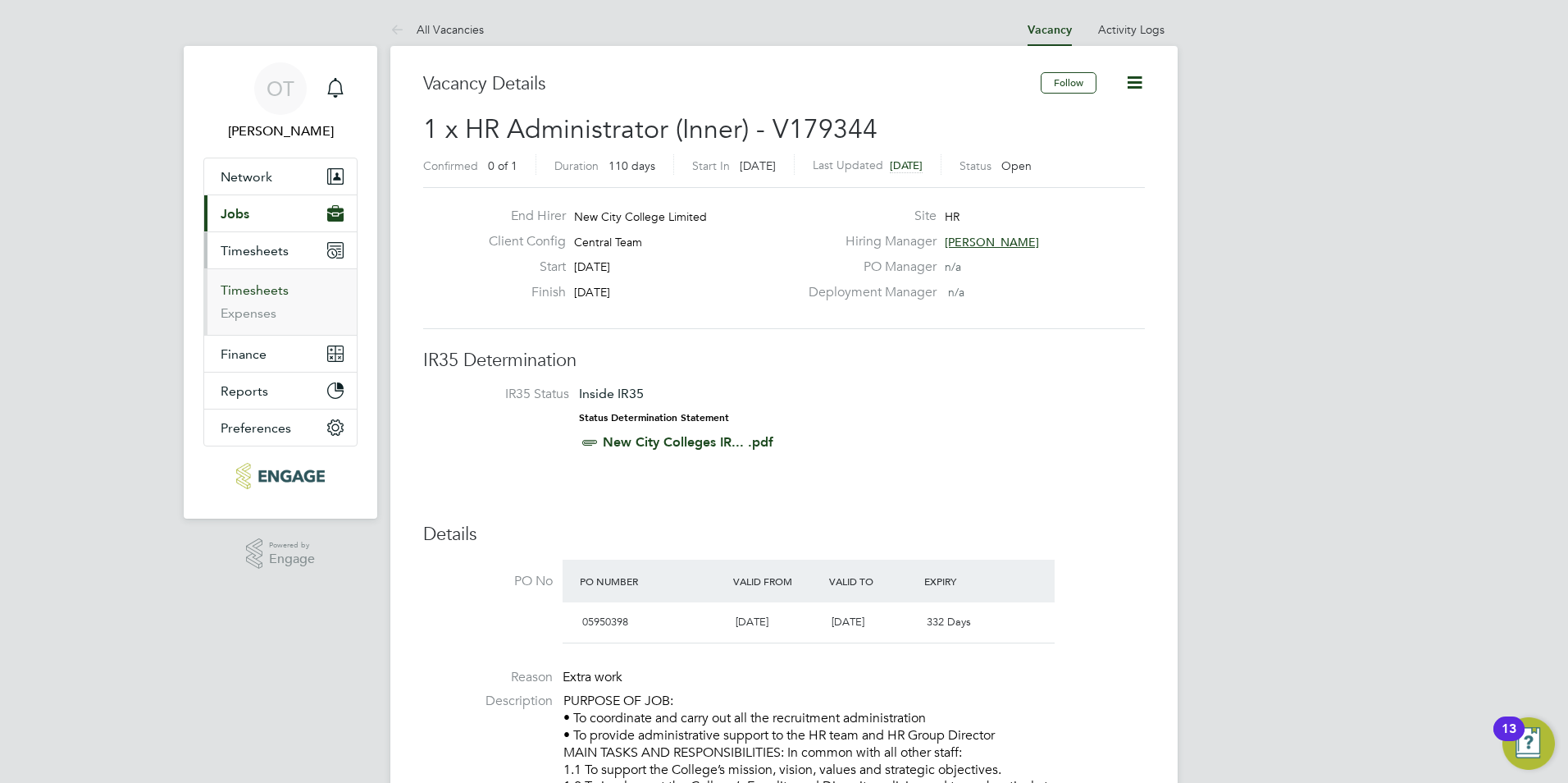
click at [265, 289] on link "Timesheets" at bounding box center [254, 290] width 68 height 16
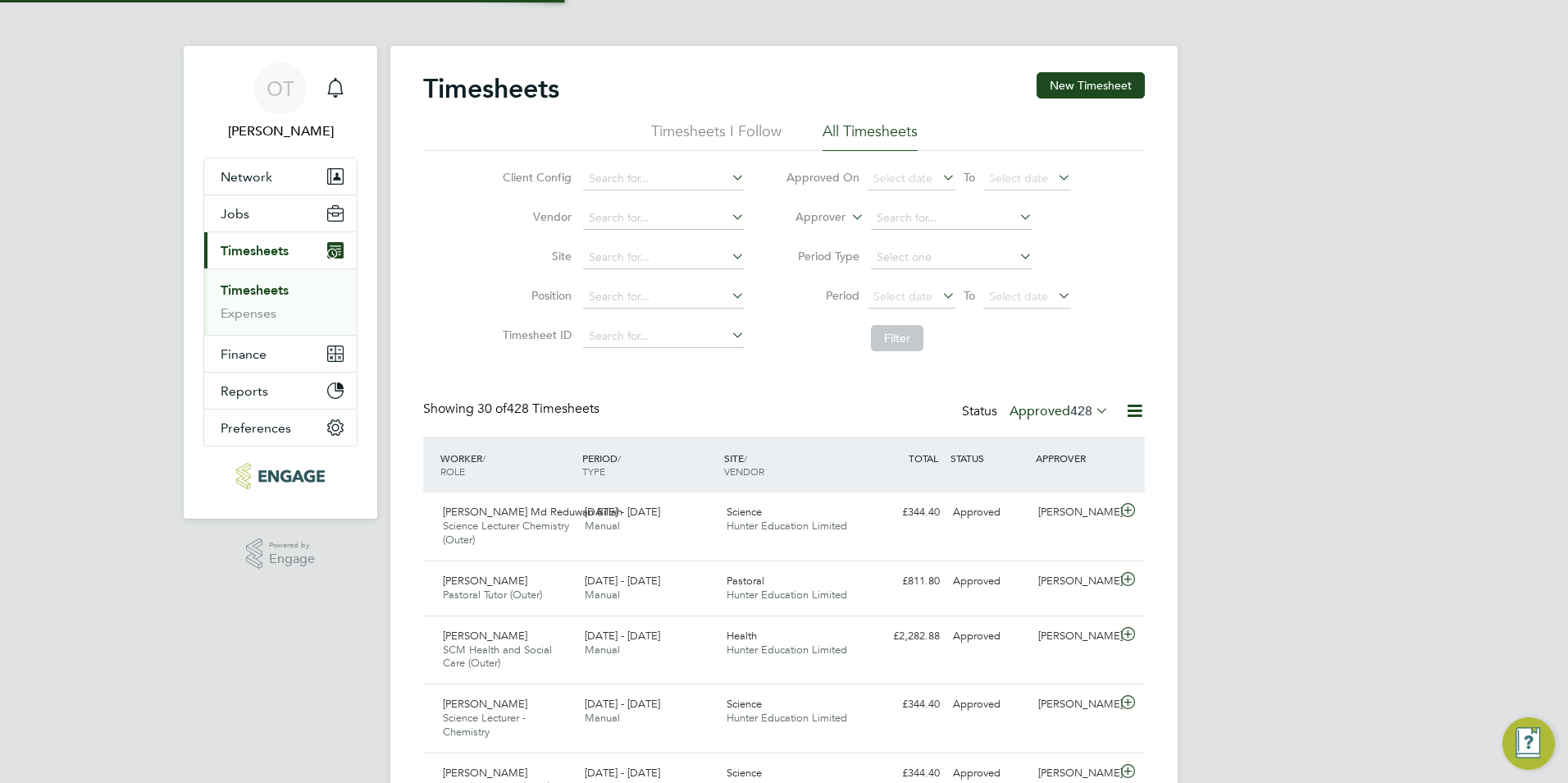
scroll to position [55, 142]
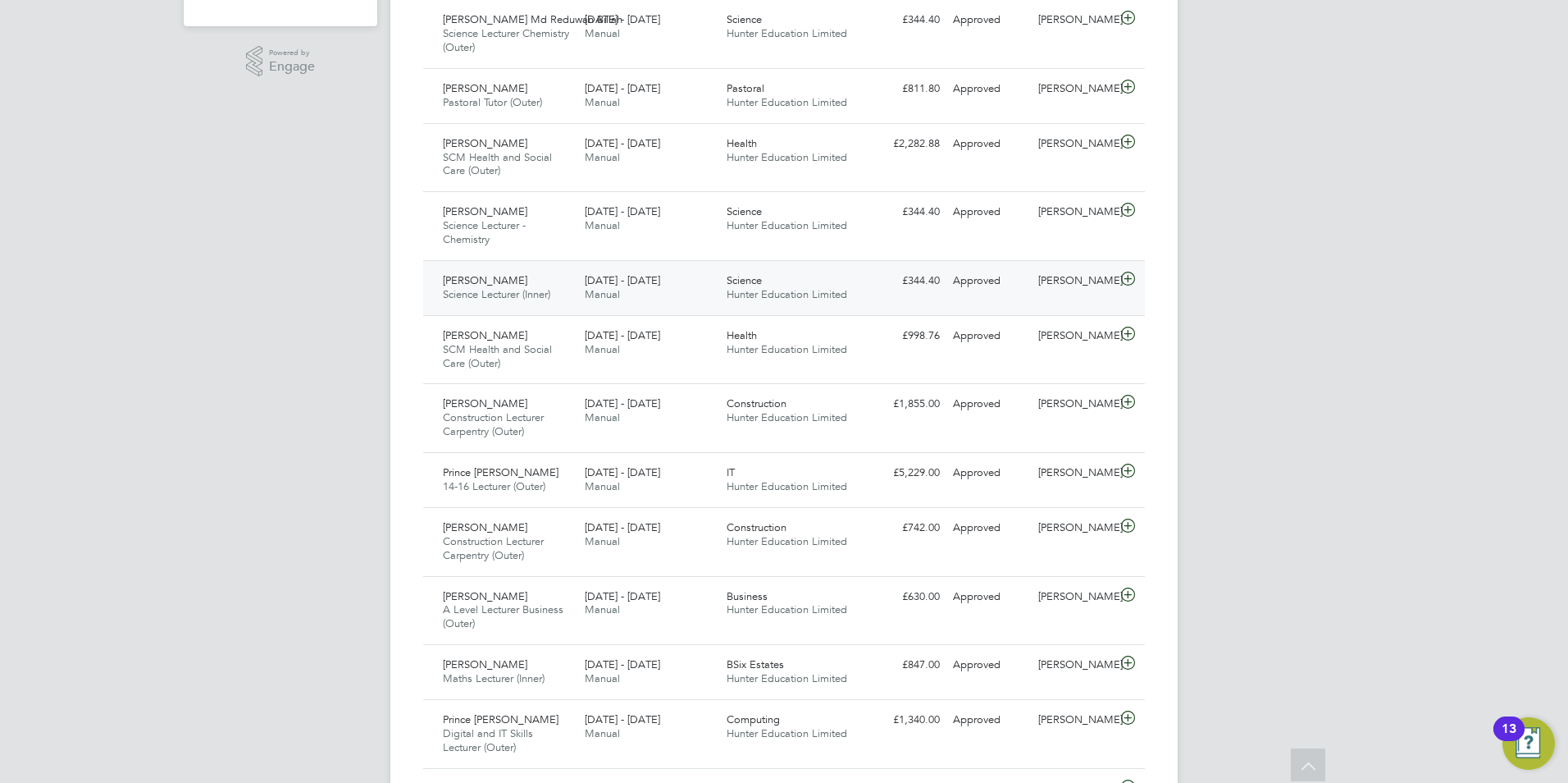
click at [655, 284] on span "[DATE] - [DATE]" at bounding box center [623, 280] width 75 height 14
